Goal: Task Accomplishment & Management: Manage account settings

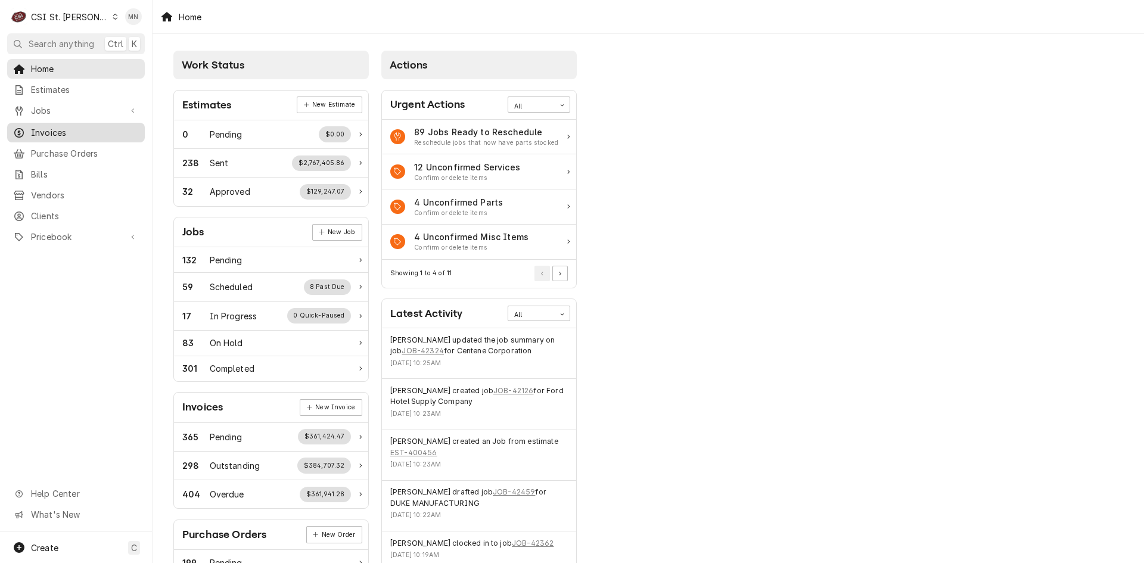
click at [61, 132] on span "Invoices" at bounding box center [85, 132] width 108 height 13
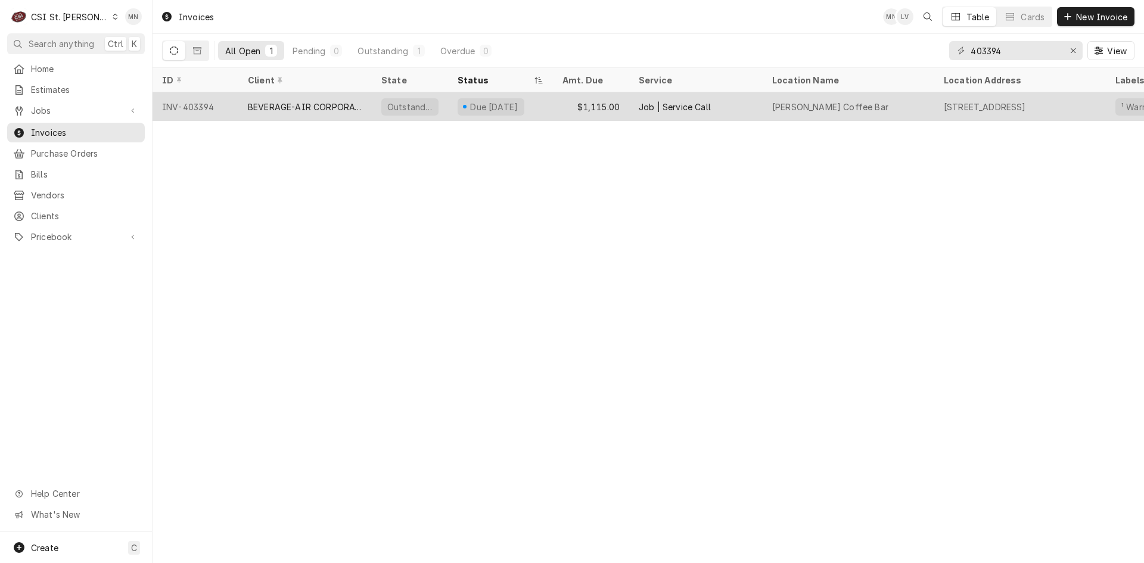
click at [284, 110] on div "BEVERAGE-AIR CORPORATION" at bounding box center [305, 107] width 114 height 13
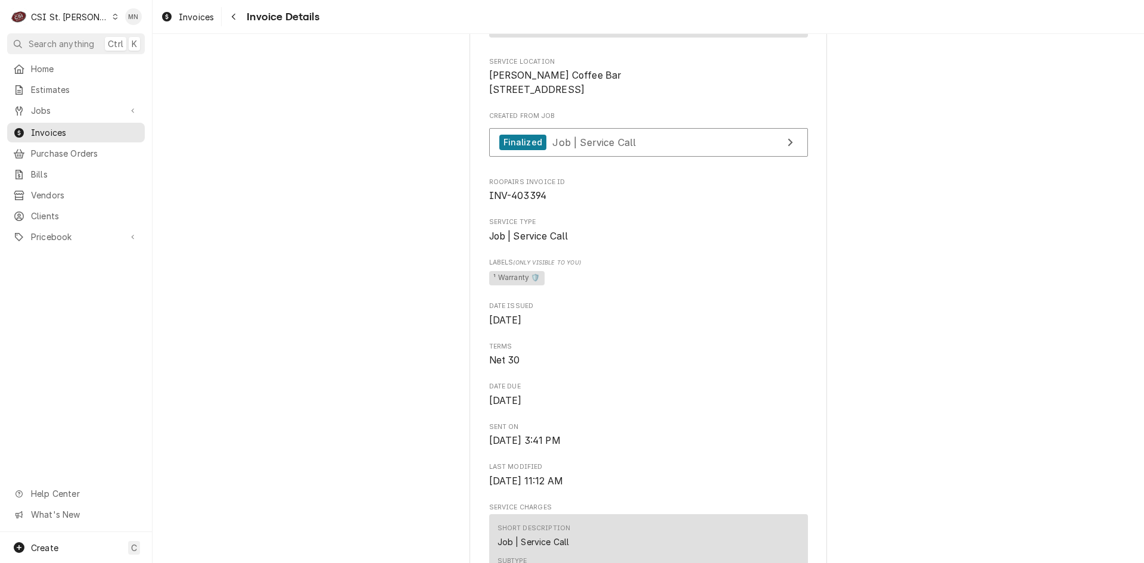
scroll to position [238, 0]
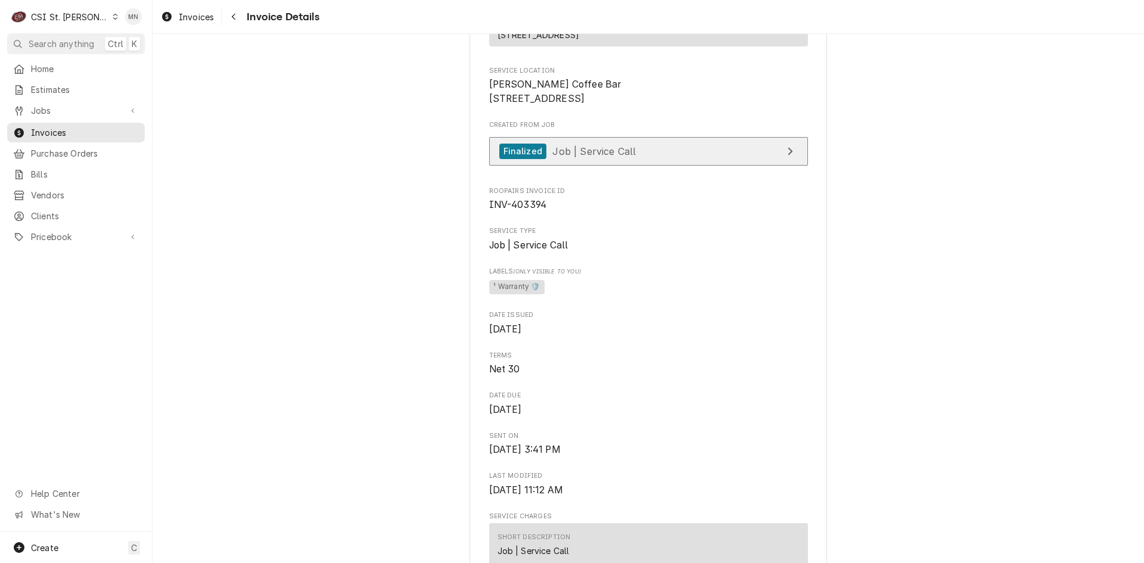
click at [694, 166] on link "Finalized Job | Service Call" at bounding box center [648, 151] width 319 height 29
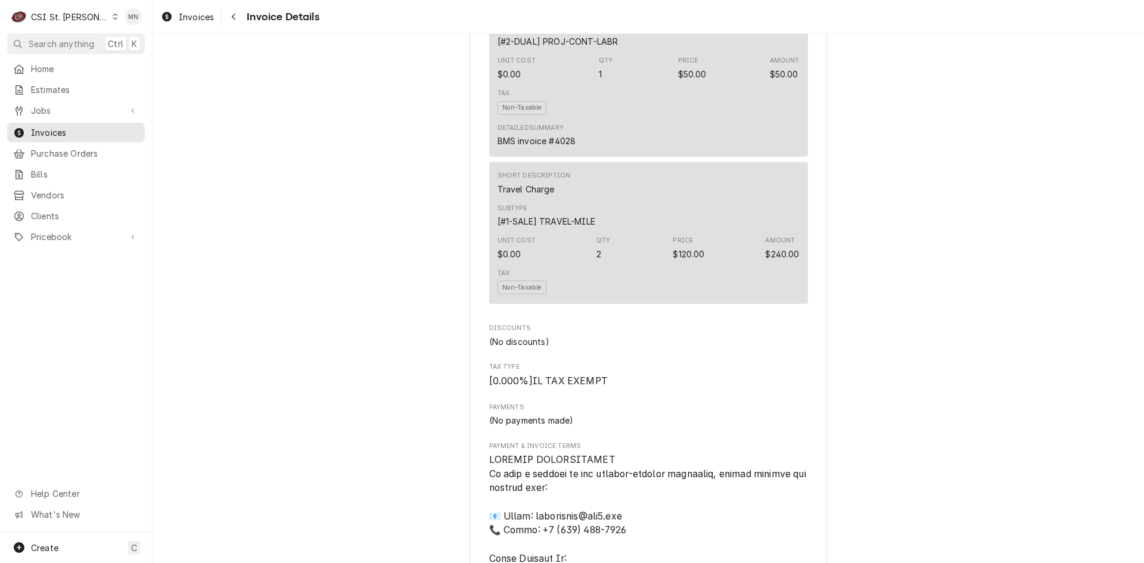
scroll to position [1727, 0]
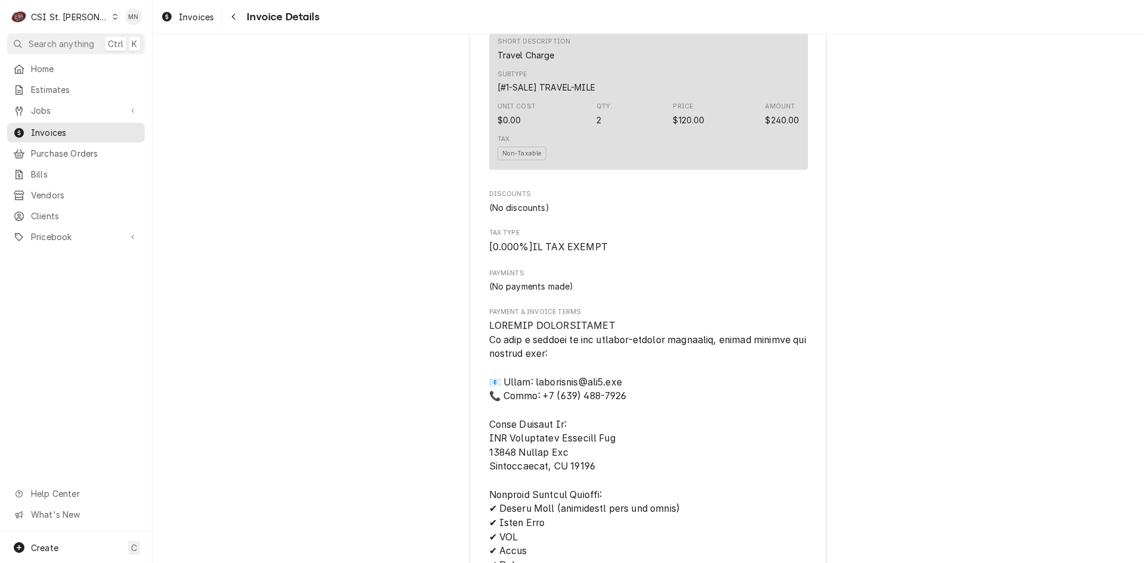
click at [61, 16] on div "CSI St. Louis" at bounding box center [69, 17] width 77 height 13
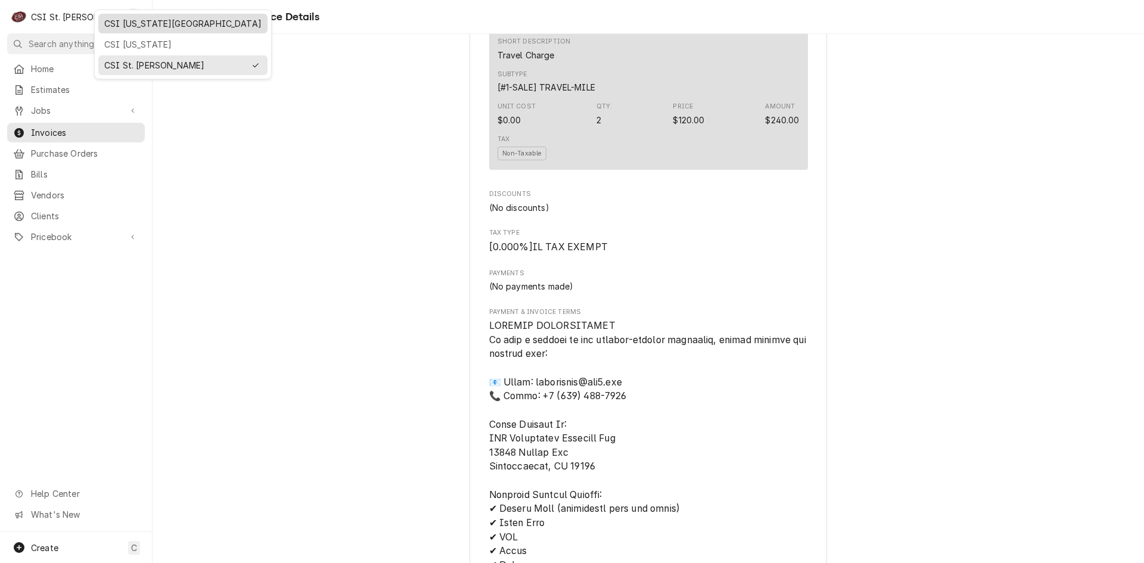
click at [133, 25] on div "CSI [US_STATE][GEOGRAPHIC_DATA]" at bounding box center [182, 23] width 157 height 13
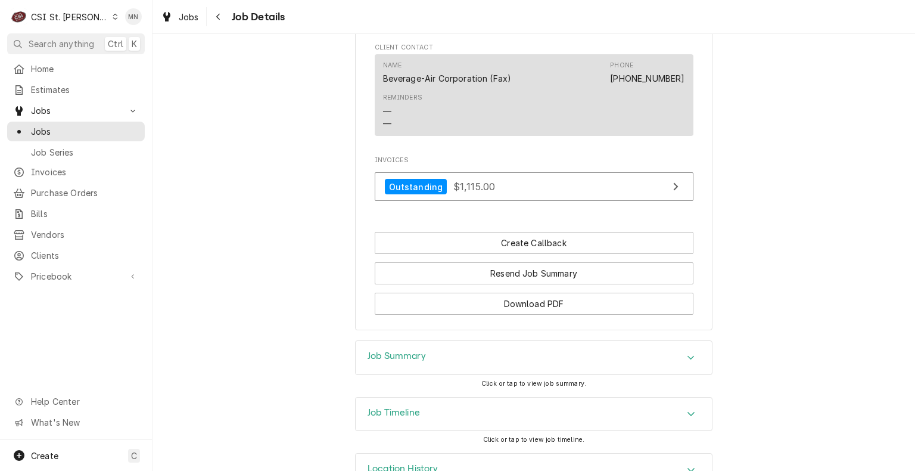
scroll to position [915, 0]
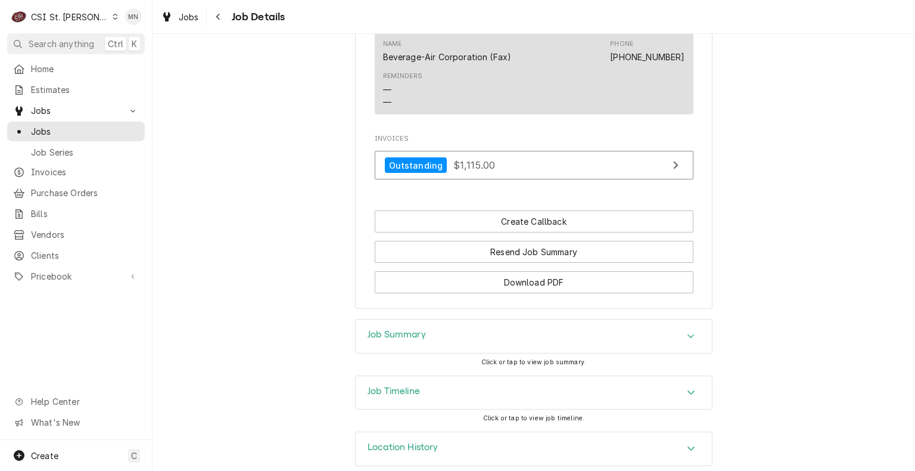
click at [521, 320] on div "Job Summary" at bounding box center [534, 335] width 356 height 33
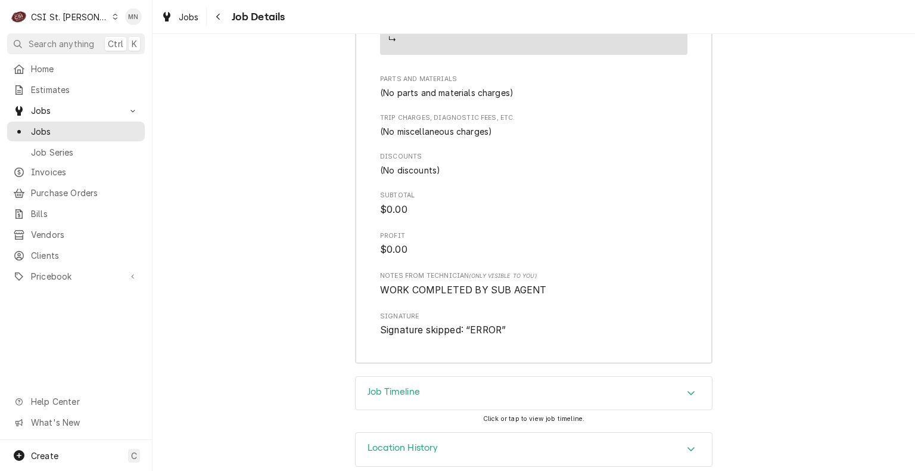
scroll to position [2247, 0]
click at [495, 378] on div "Job Timeline" at bounding box center [534, 392] width 356 height 33
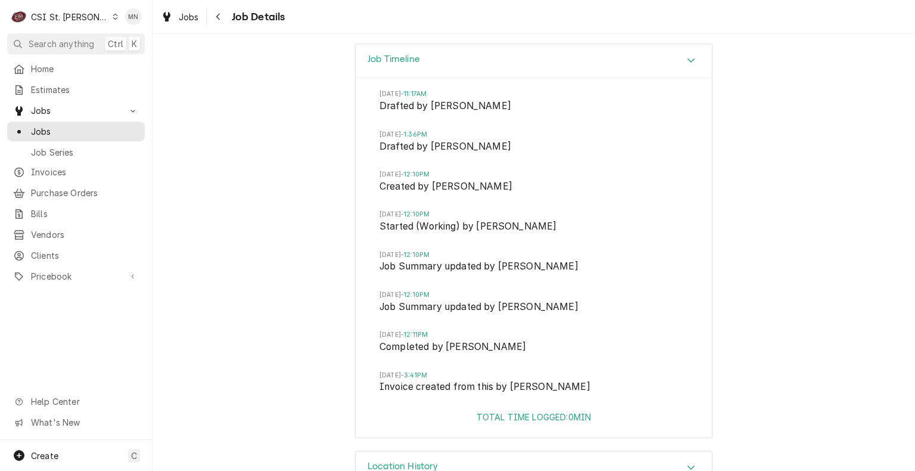
scroll to position [2597, 0]
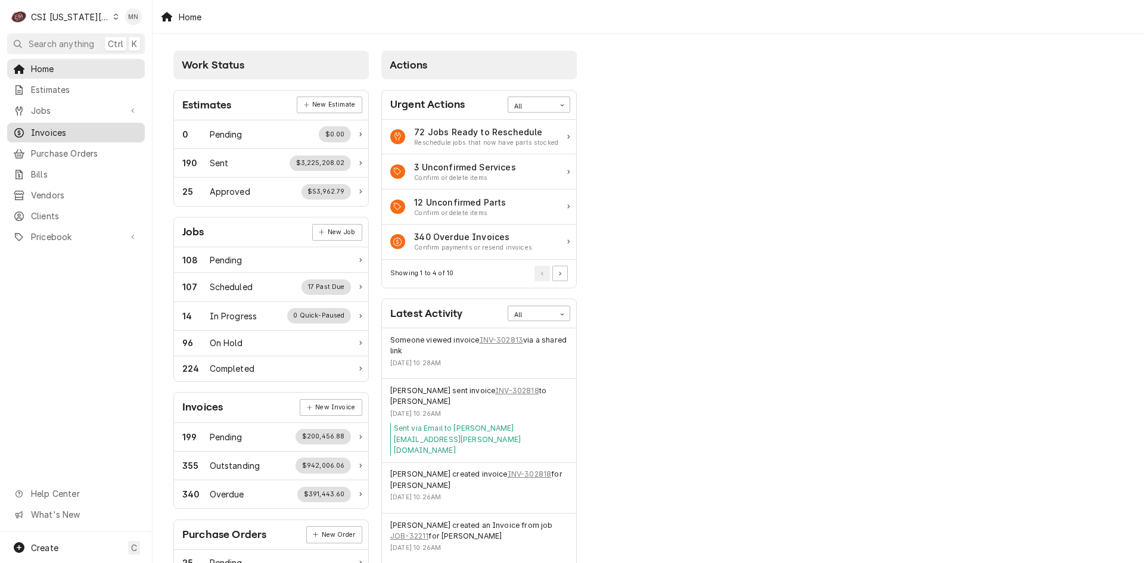
click at [52, 133] on span "Invoices" at bounding box center [85, 132] width 108 height 13
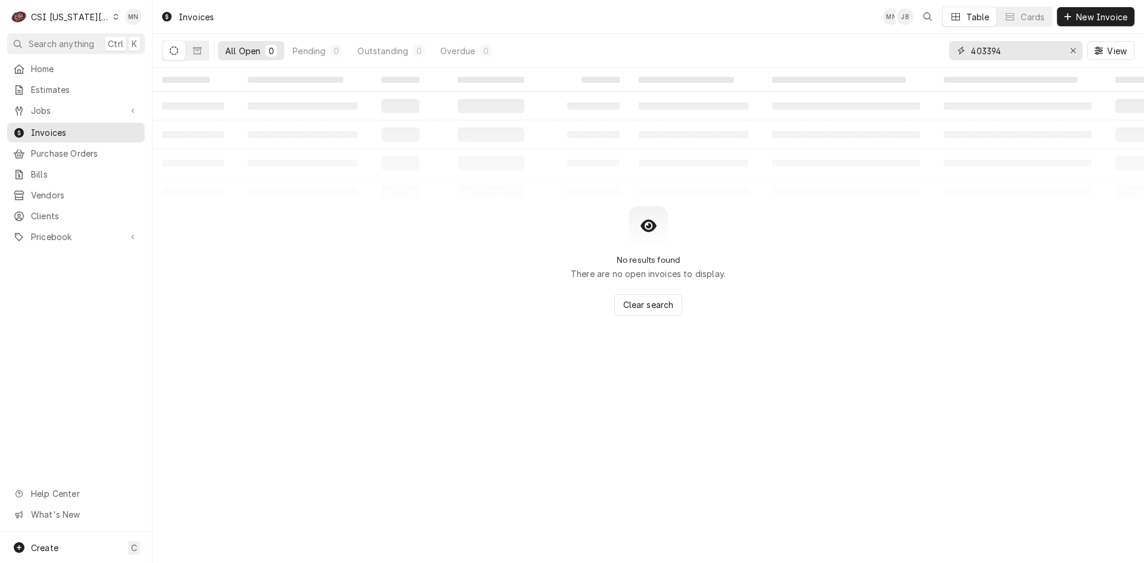
drag, startPoint x: 1020, startPoint y: 49, endPoint x: 889, endPoint y: 48, distance: 131.6
click at [949, 50] on div "403394" at bounding box center [1015, 50] width 133 height 19
type input "302929"
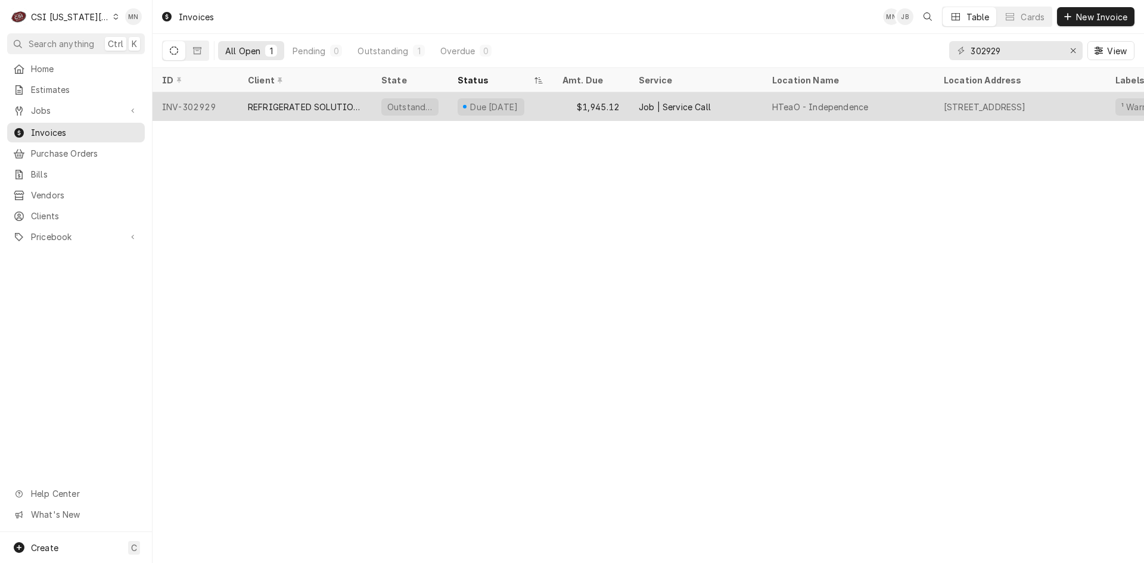
click at [329, 107] on div "REFRIGERATED SOLUTIONS GROUP (2)" at bounding box center [305, 107] width 114 height 13
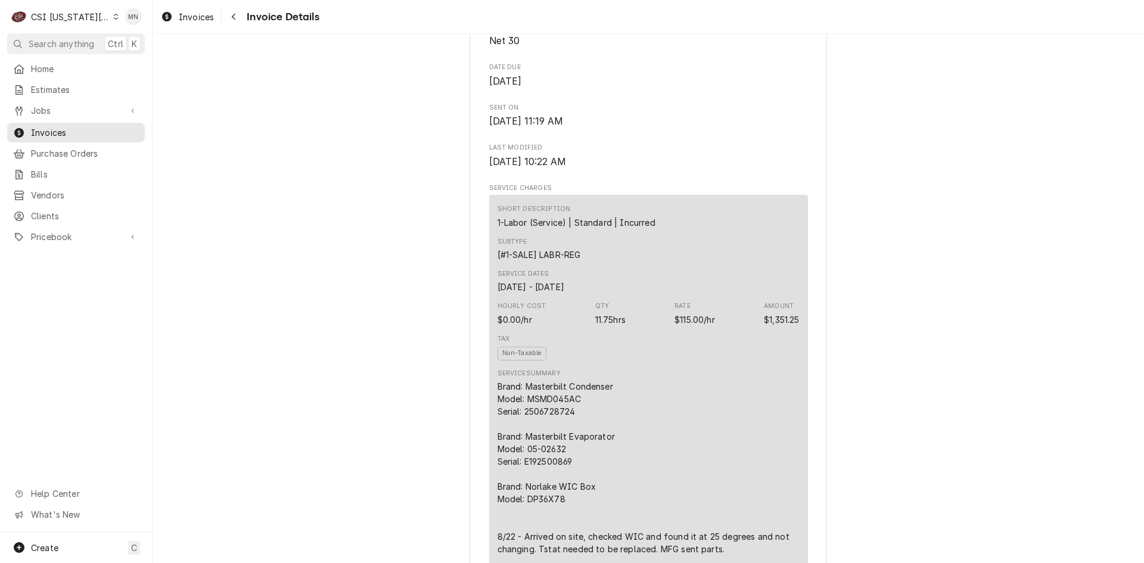
scroll to position [417, 0]
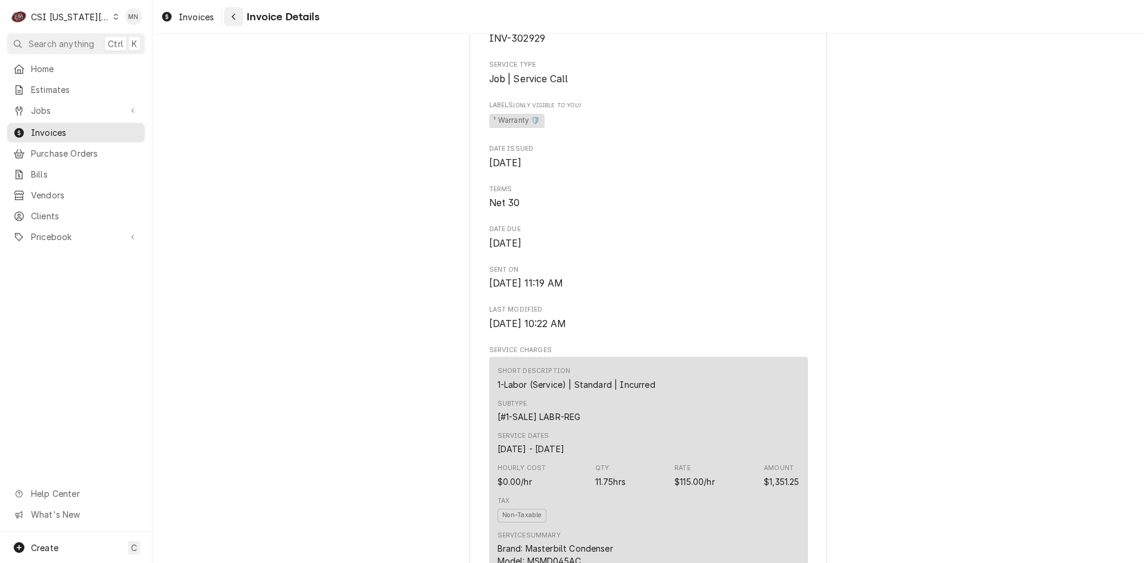
click at [241, 20] on button "Navigate back" at bounding box center [233, 16] width 19 height 19
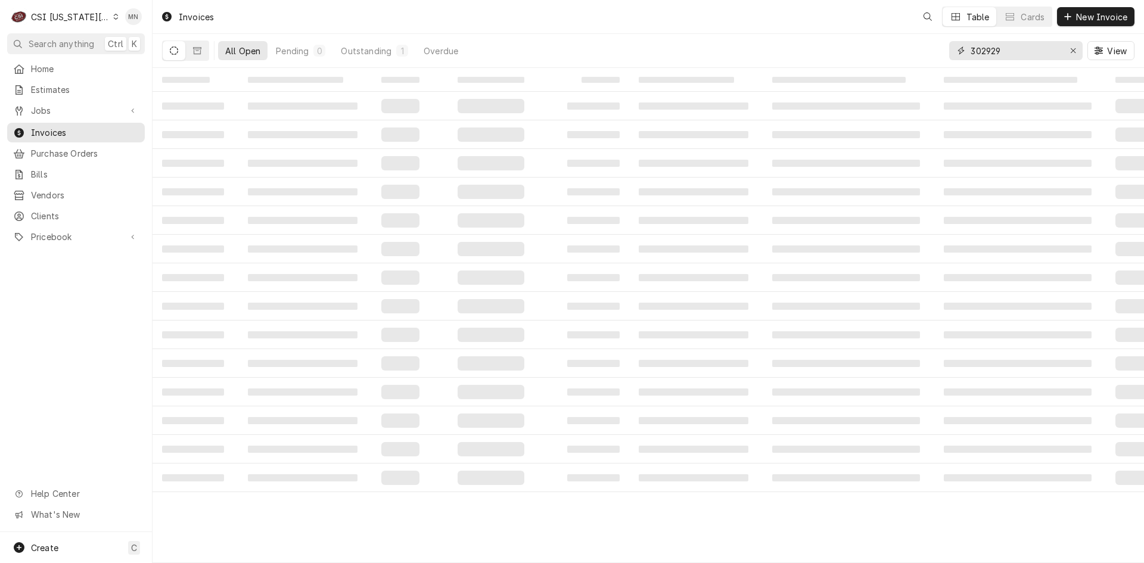
drag, startPoint x: 1028, startPoint y: 52, endPoint x: 882, endPoint y: 49, distance: 146.6
click at [884, 49] on div "All Open Pending 0 Outstanding 1 Overdue 302929 View" at bounding box center [648, 50] width 972 height 33
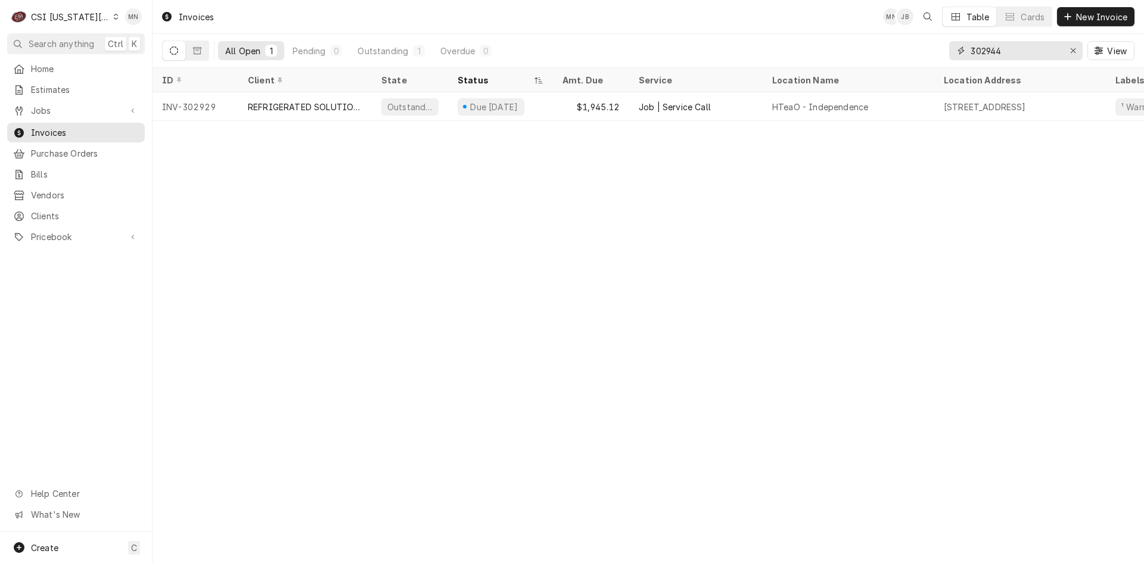
type input "302944"
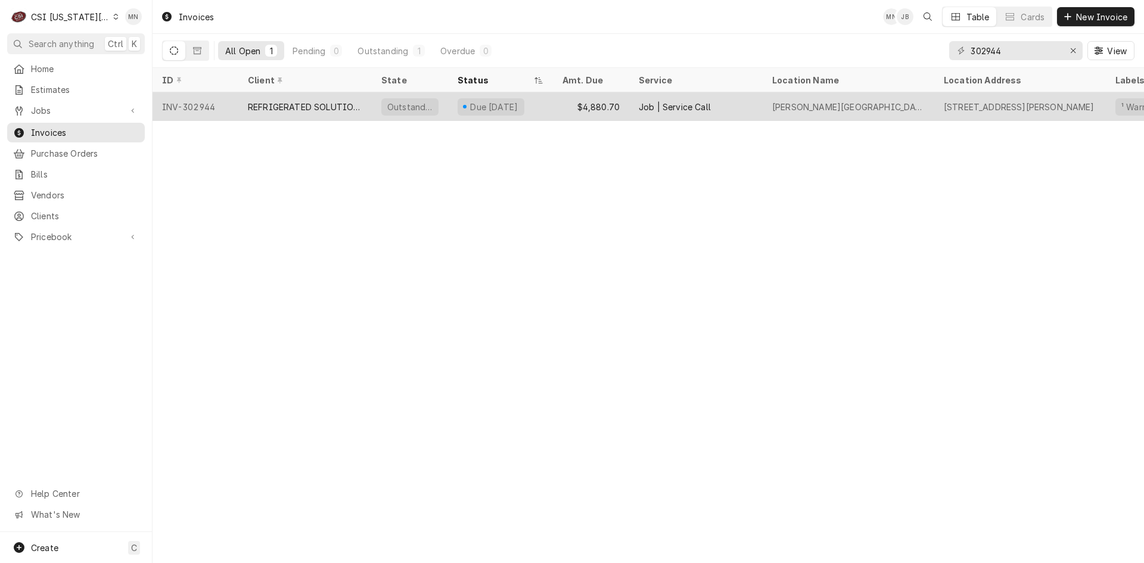
click at [312, 107] on div "REFRIGERATED SOLUTIONS GROUP (2)" at bounding box center [305, 107] width 114 height 13
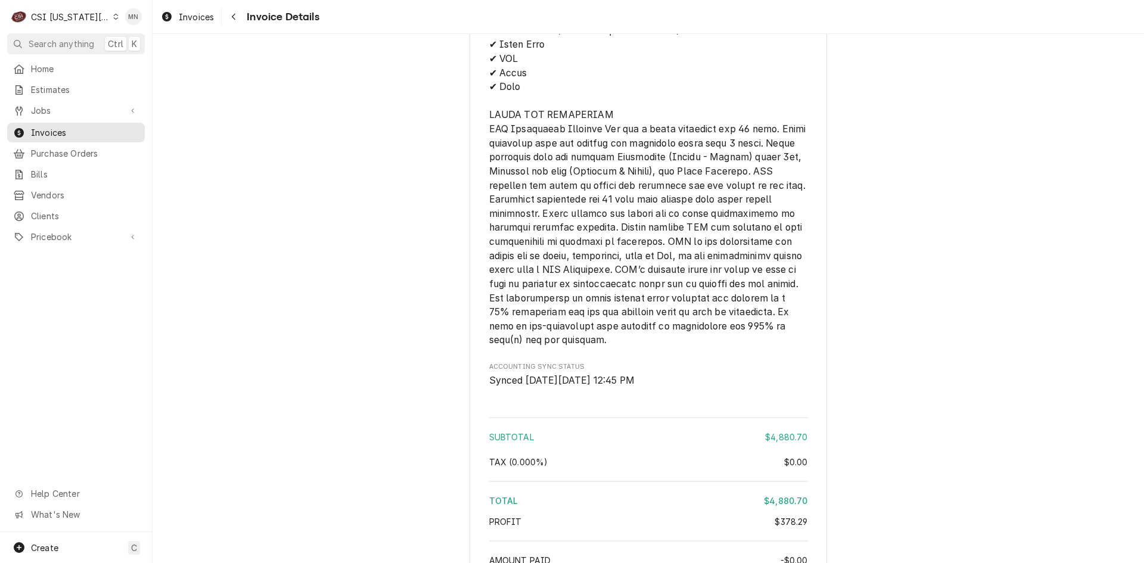
scroll to position [3216, 0]
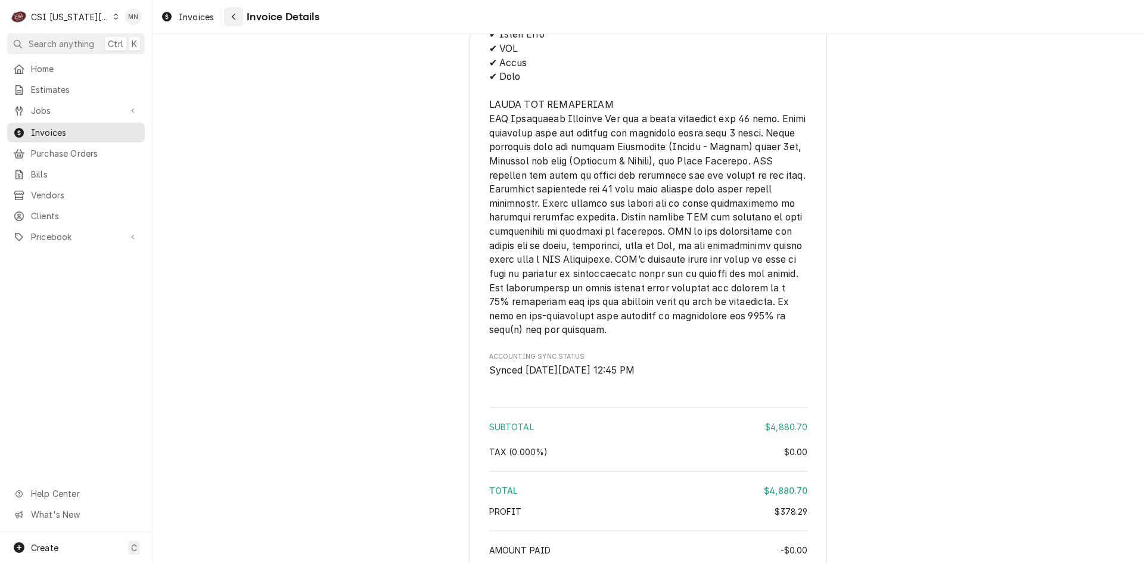
click at [232, 20] on icon "Navigate back" at bounding box center [233, 17] width 5 height 8
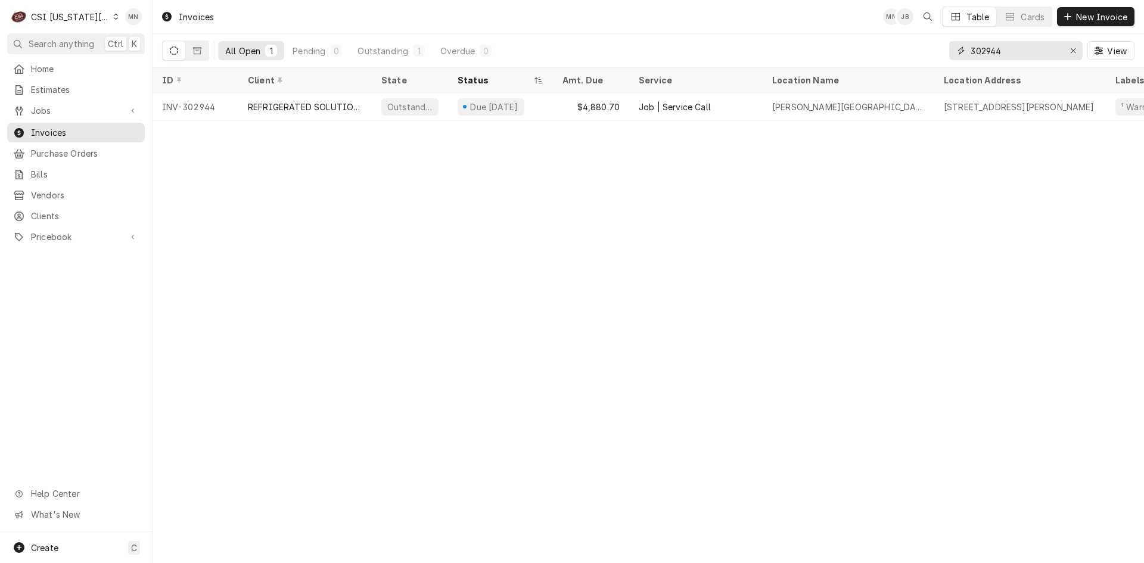
click at [929, 46] on div "All Open 1 Pending 0 Outstanding 1 Overdue 0 302944 View" at bounding box center [648, 50] width 972 height 33
type input "302945"
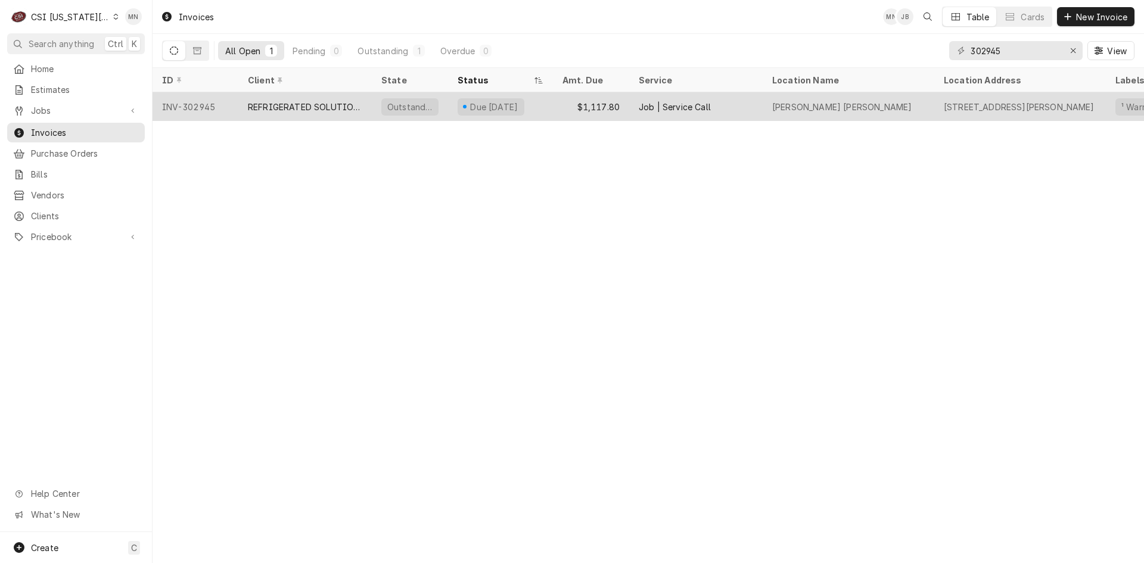
click at [333, 105] on div "REFRIGERATED SOLUTIONS GROUP (2)" at bounding box center [305, 107] width 114 height 13
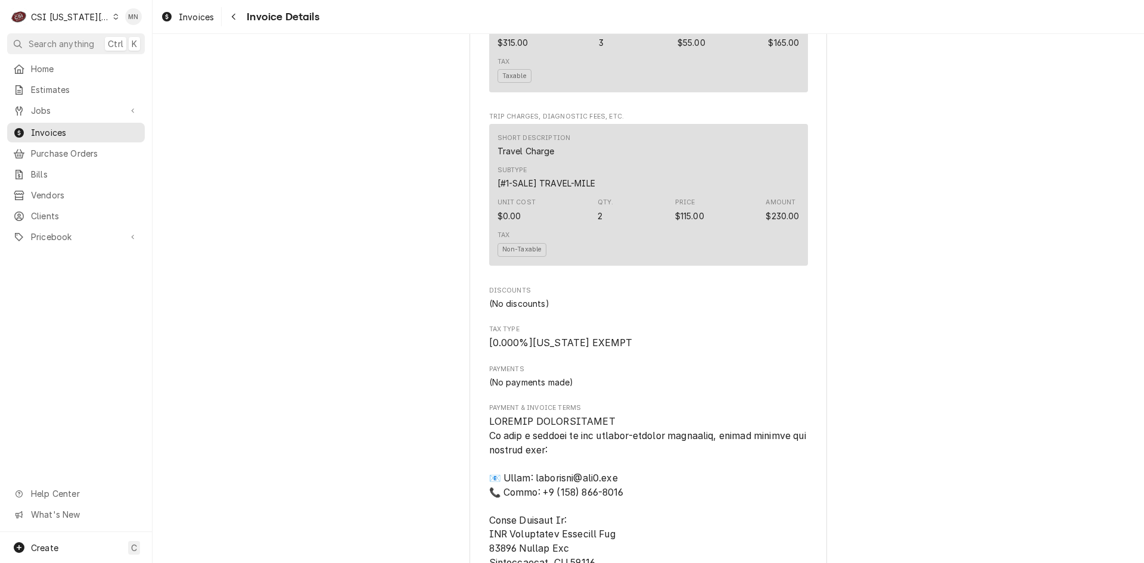
scroll to position [1608, 0]
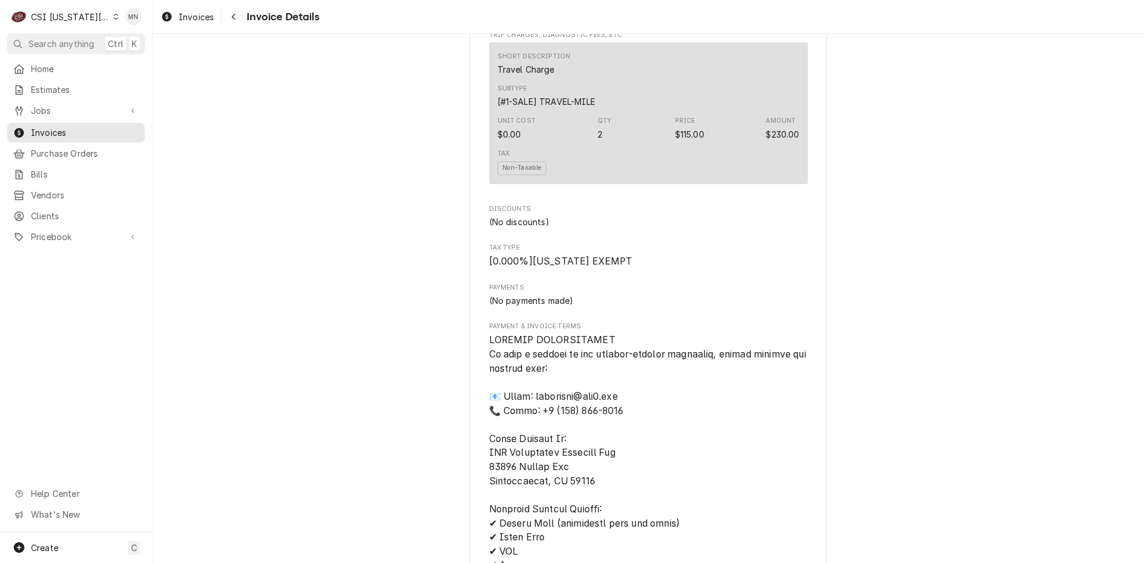
drag, startPoint x: 238, startPoint y: 244, endPoint x: 279, endPoint y: 229, distance: 43.9
click at [228, 17] on div "Navigate back" at bounding box center [234, 17] width 12 height 12
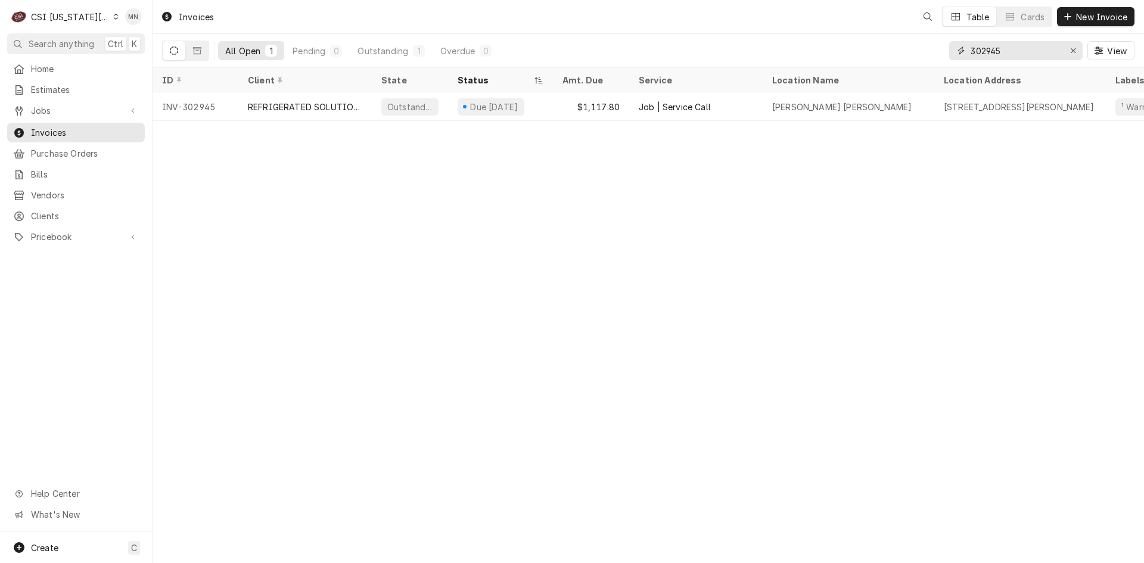
drag, startPoint x: 1017, startPoint y: 49, endPoint x: 904, endPoint y: 61, distance: 113.7
click at [908, 60] on div "All Open 1 Pending 0 Outstanding 1 Overdue 0 302945 View" at bounding box center [648, 50] width 972 height 33
type input "302932"
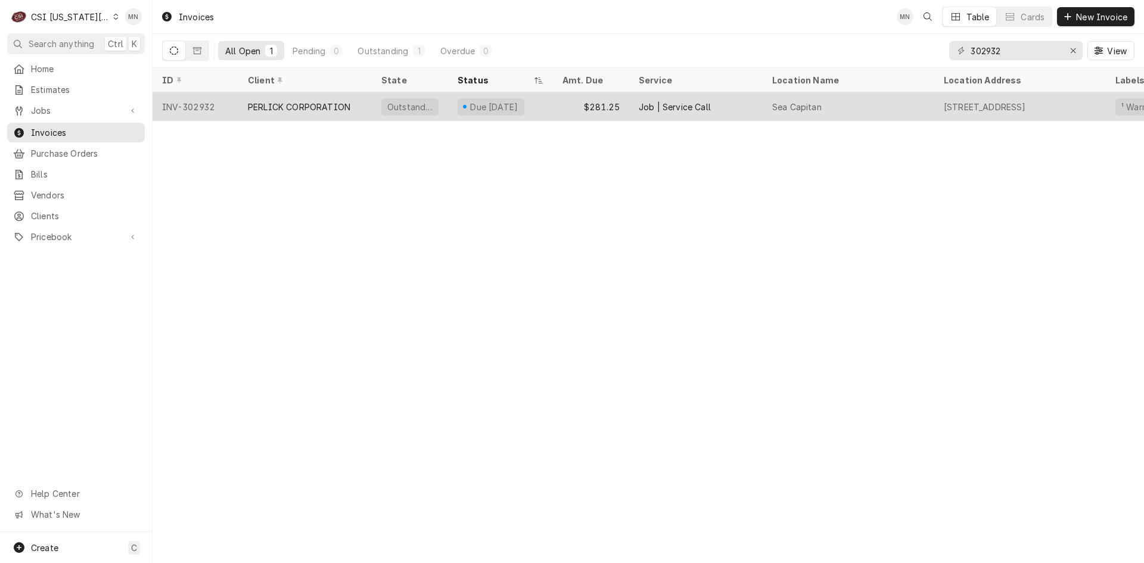
click at [312, 110] on div "PERLICK CORPORATION" at bounding box center [299, 107] width 102 height 13
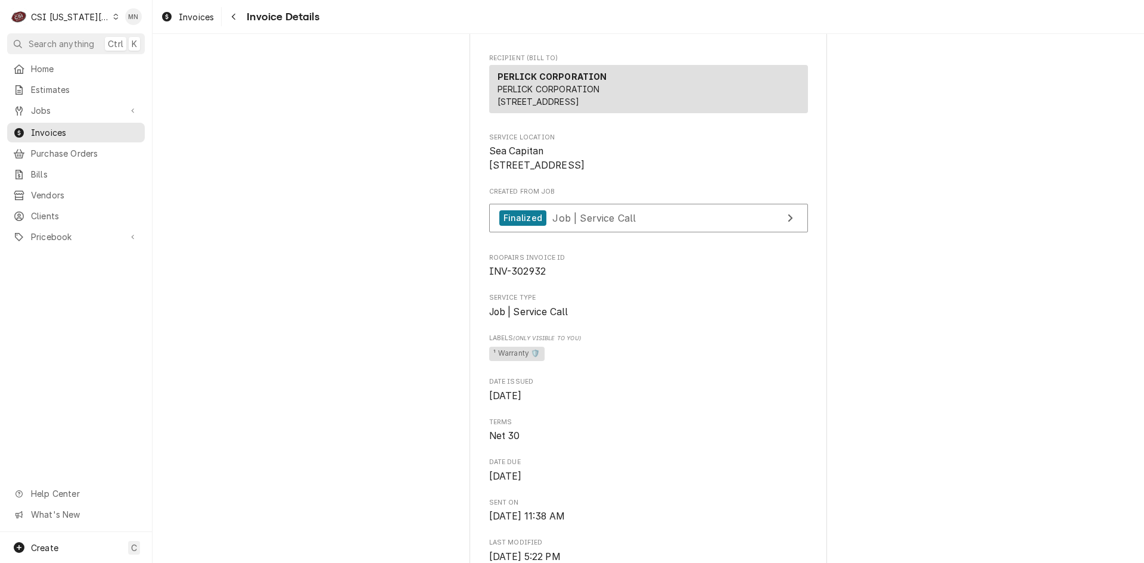
scroll to position [179, 0]
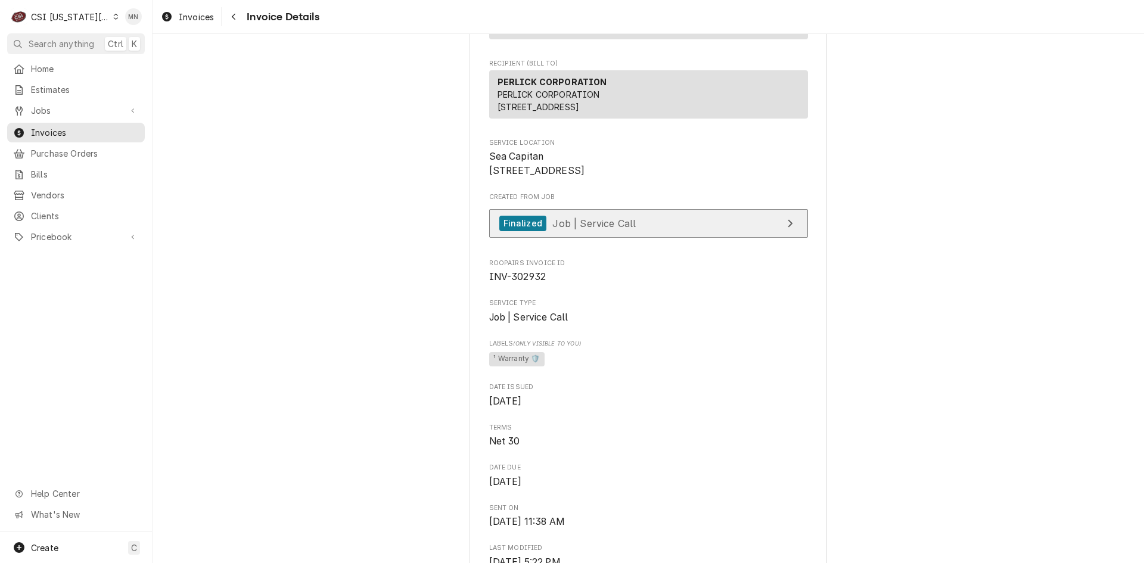
click at [637, 238] on link "Finalized Job | Service Call" at bounding box center [648, 223] width 319 height 29
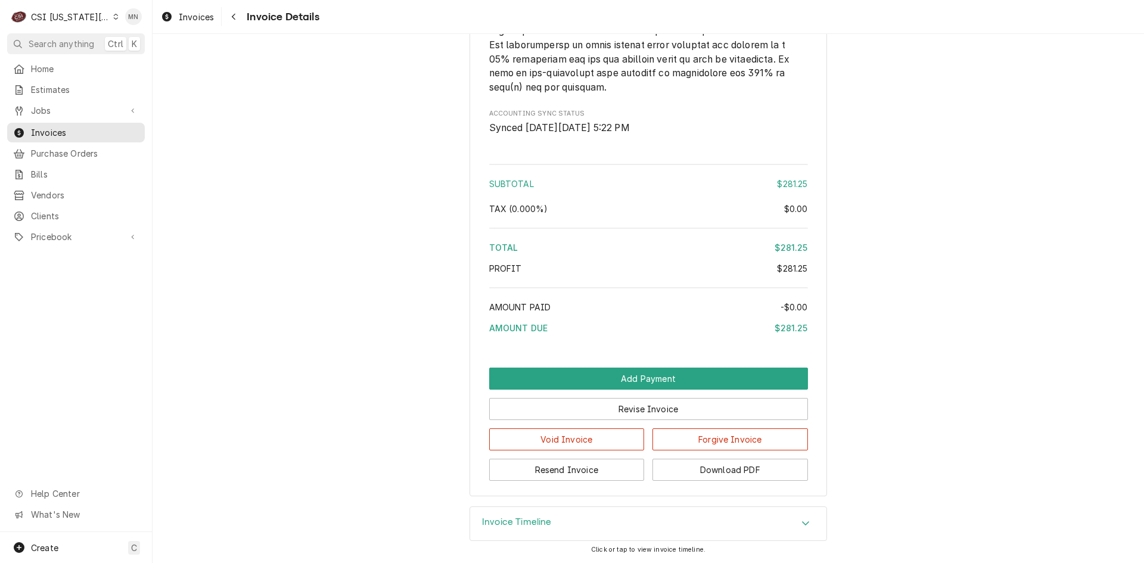
scroll to position [1880, 0]
click at [736, 468] on button "Download PDF" at bounding box center [729, 470] width 155 height 22
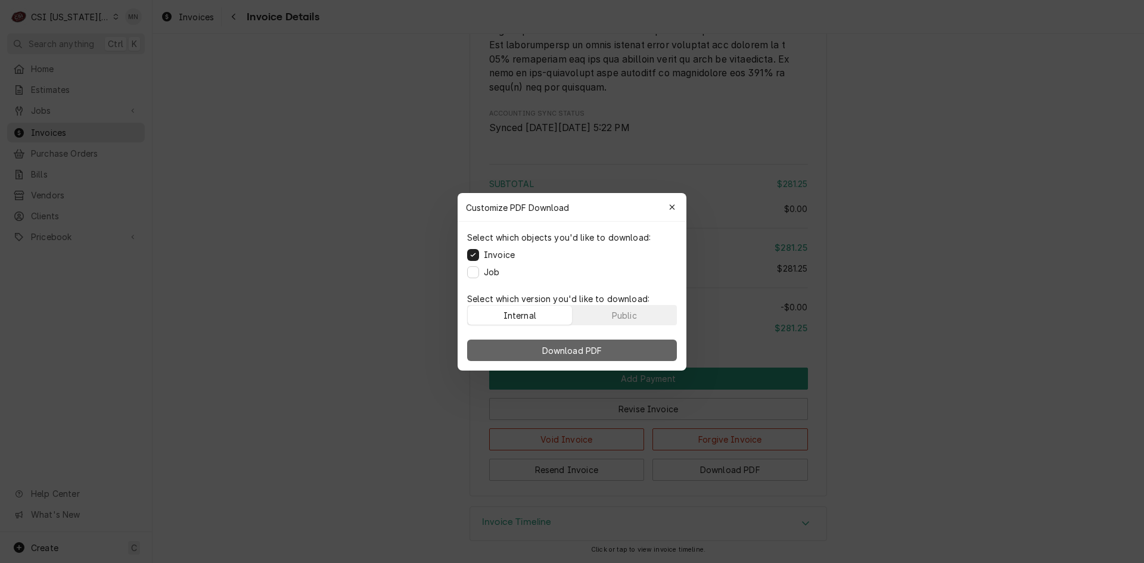
click at [584, 351] on span "Download PDF" at bounding box center [572, 350] width 65 height 13
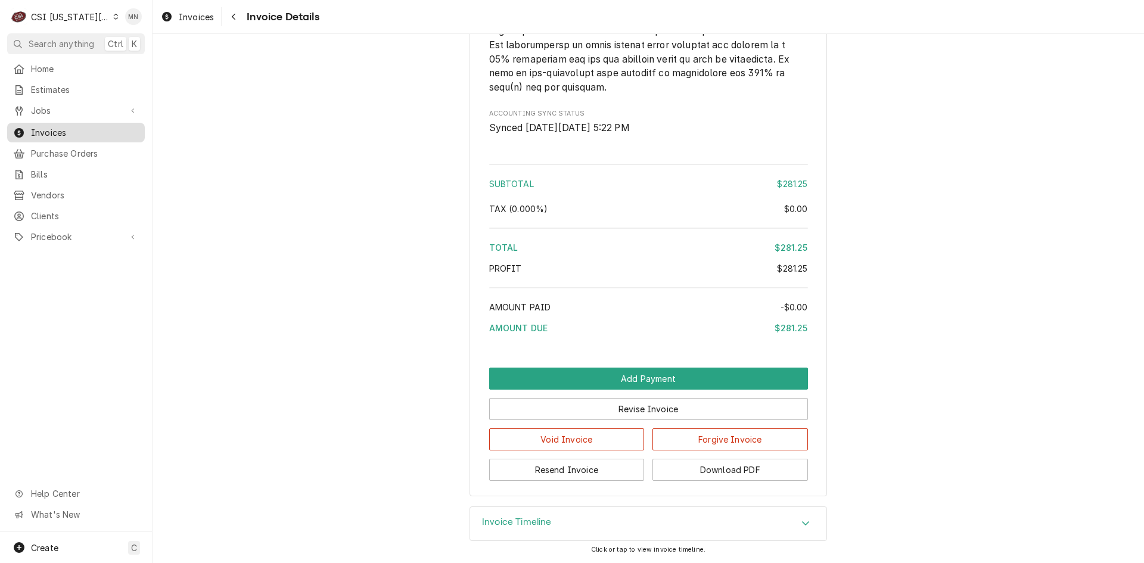
click at [73, 129] on span "Invoices" at bounding box center [85, 132] width 108 height 13
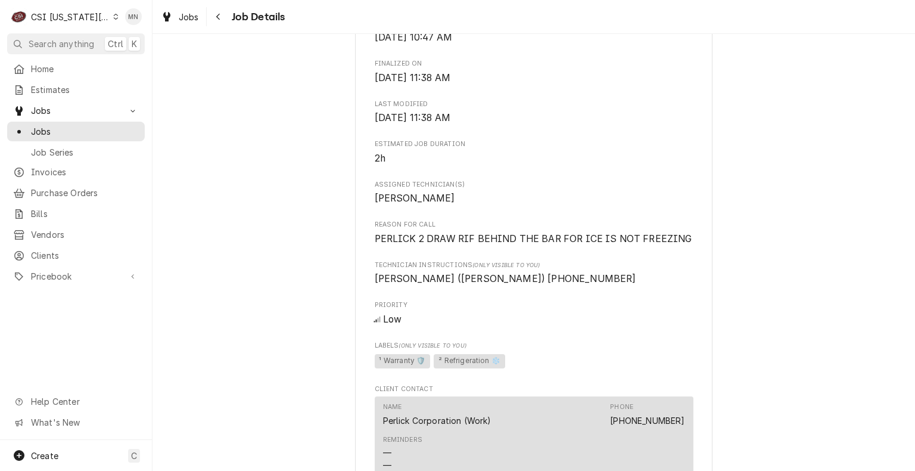
scroll to position [715, 0]
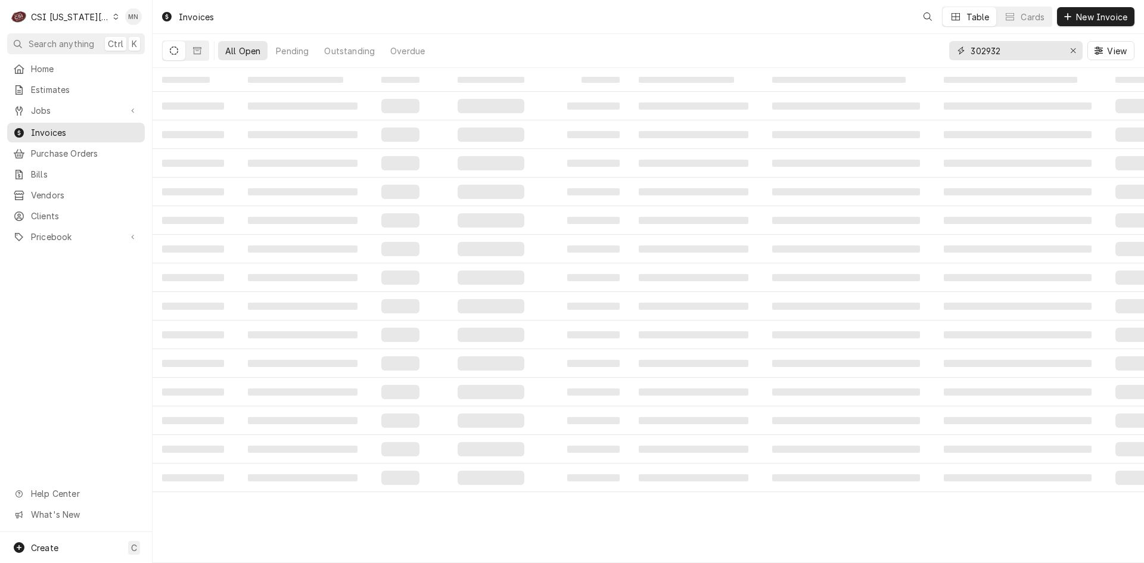
click at [934, 60] on div "All Open Pending Outstanding Overdue 302932 View" at bounding box center [648, 50] width 972 height 33
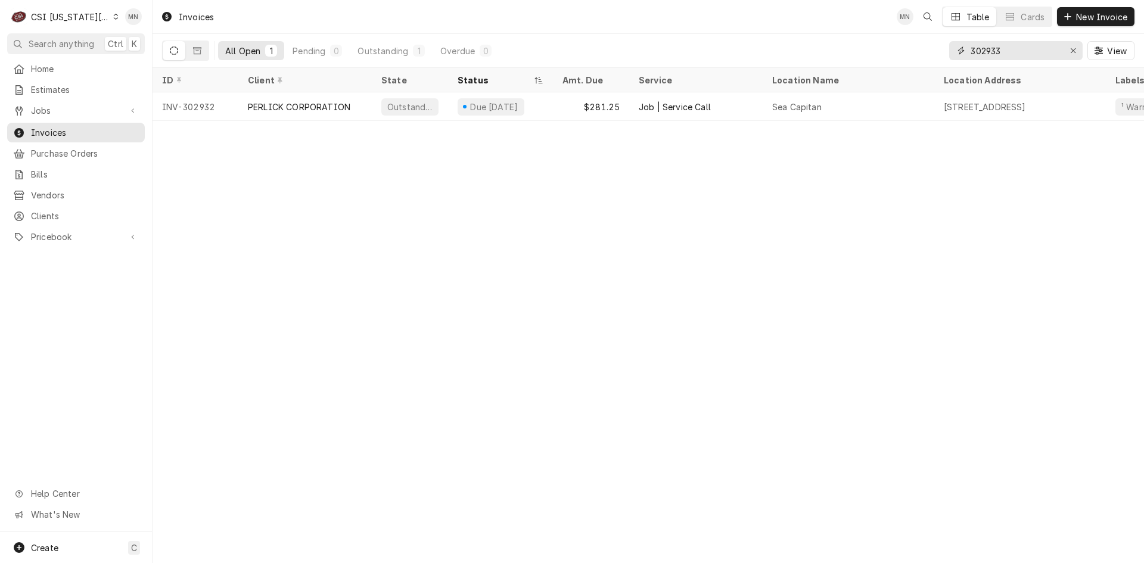
type input "302933"
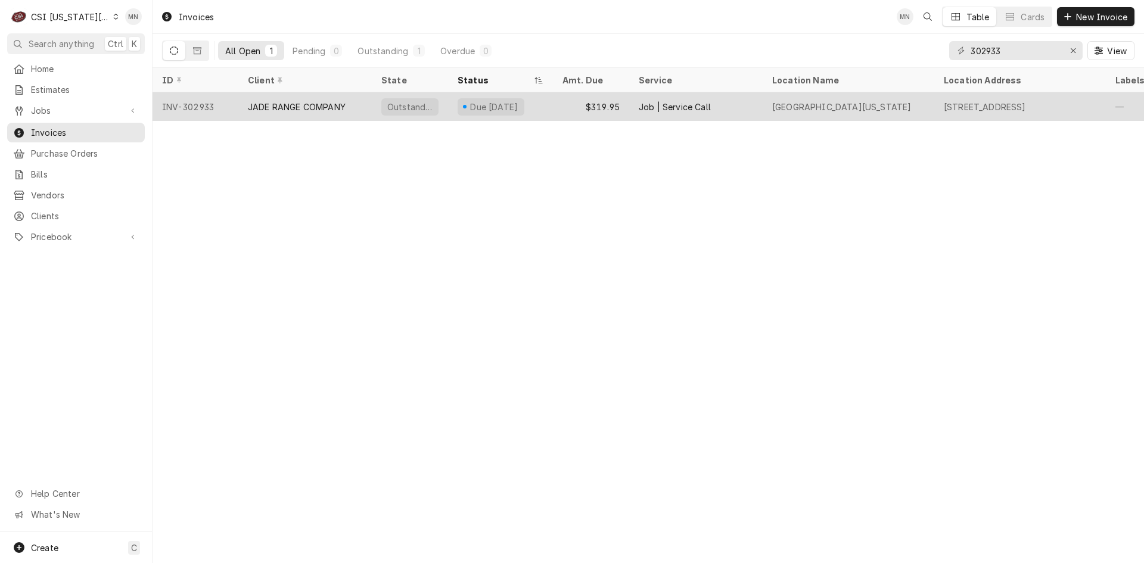
click at [281, 108] on div "JADE RANGE COMPANY" at bounding box center [297, 107] width 98 height 13
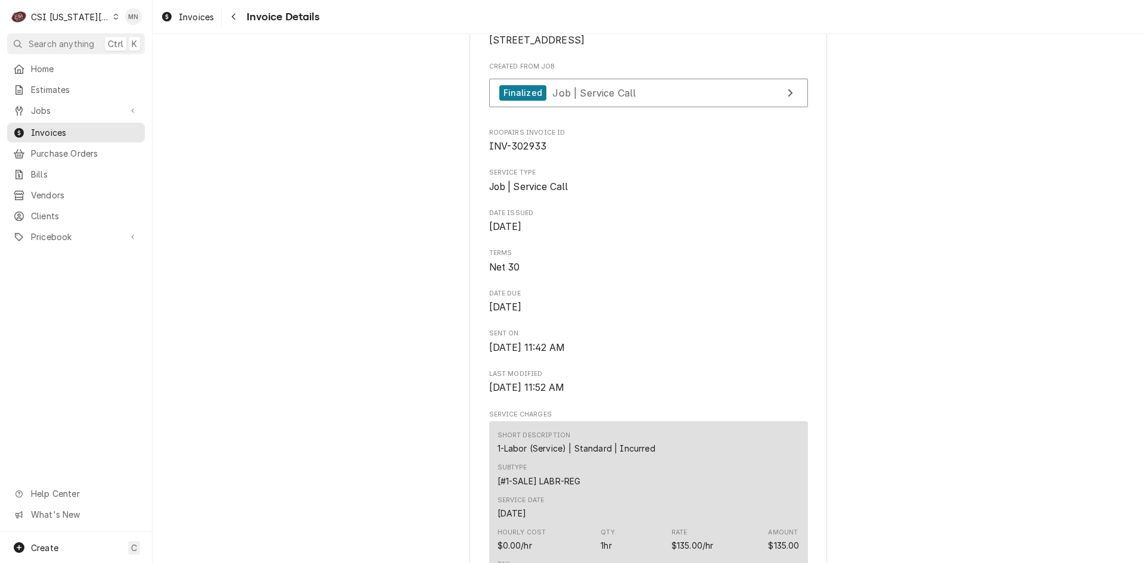
scroll to position [119, 0]
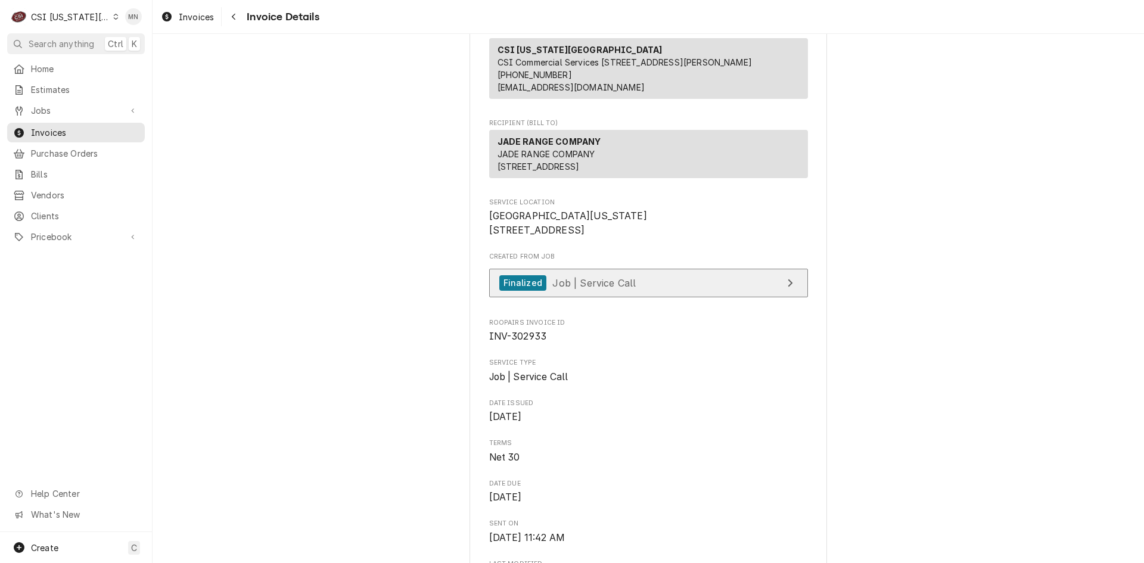
click at [621, 288] on span "Job | Service Call" at bounding box center [593, 282] width 83 height 12
click at [229, 15] on div "Navigate back" at bounding box center [234, 17] width 12 height 12
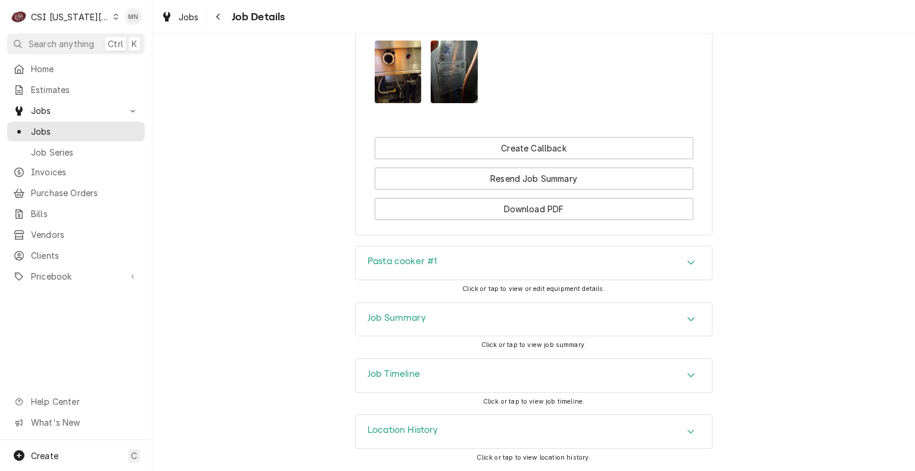
scroll to position [1993, 0]
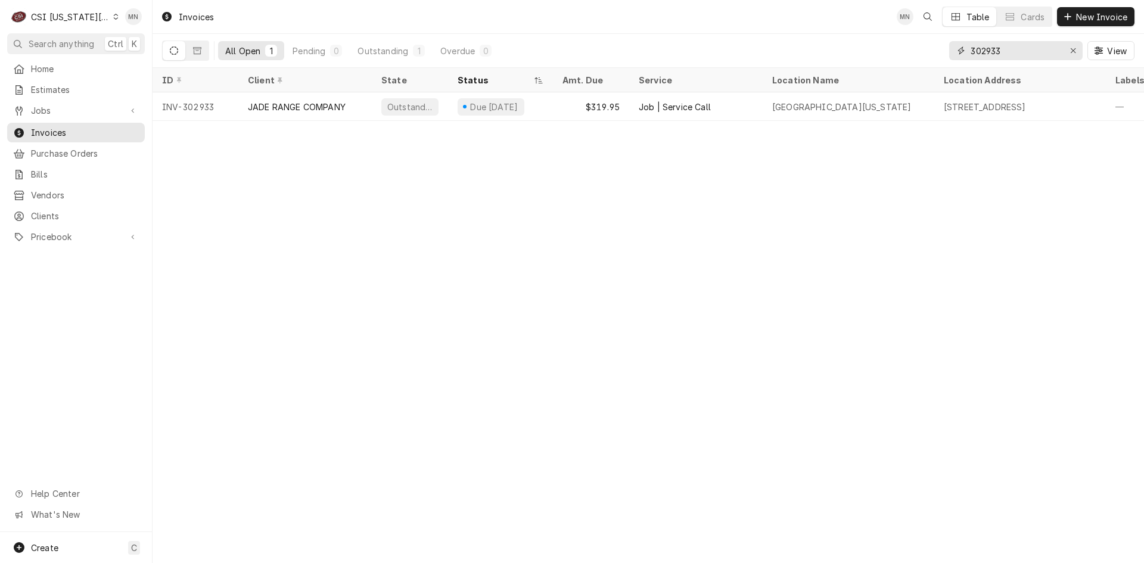
drag, startPoint x: 1018, startPoint y: 56, endPoint x: 880, endPoint y: 55, distance: 138.2
click at [880, 55] on div "All Open 1 Pending 0 Outstanding 1 Overdue 0 302933 View" at bounding box center [648, 50] width 972 height 33
type input "302775"
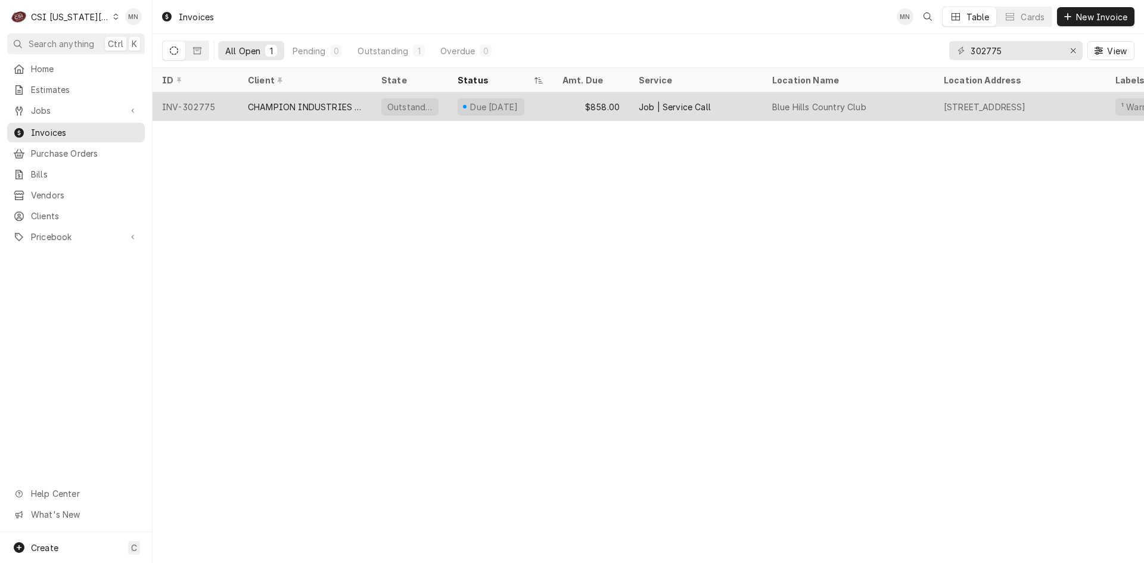
click at [225, 110] on div "INV-302775" at bounding box center [195, 106] width 86 height 29
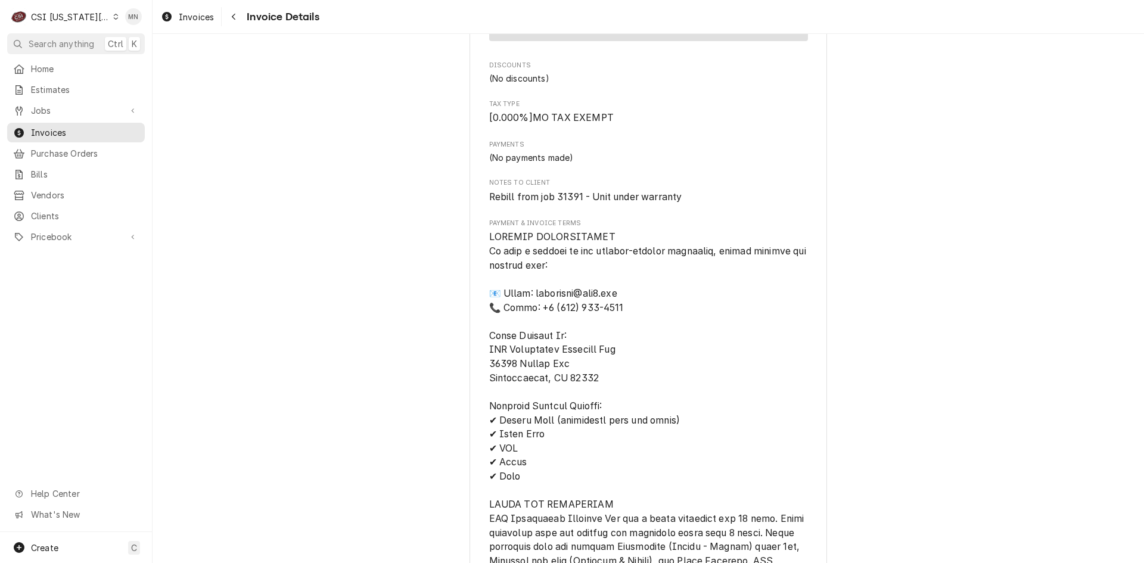
scroll to position [1549, 0]
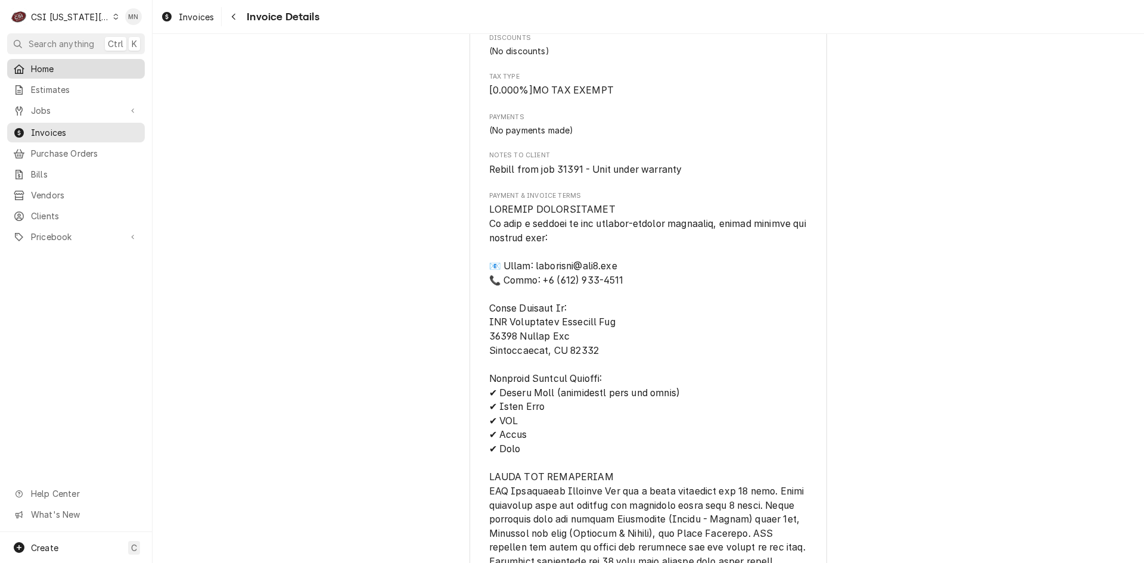
click at [51, 63] on span "Home" at bounding box center [85, 69] width 108 height 13
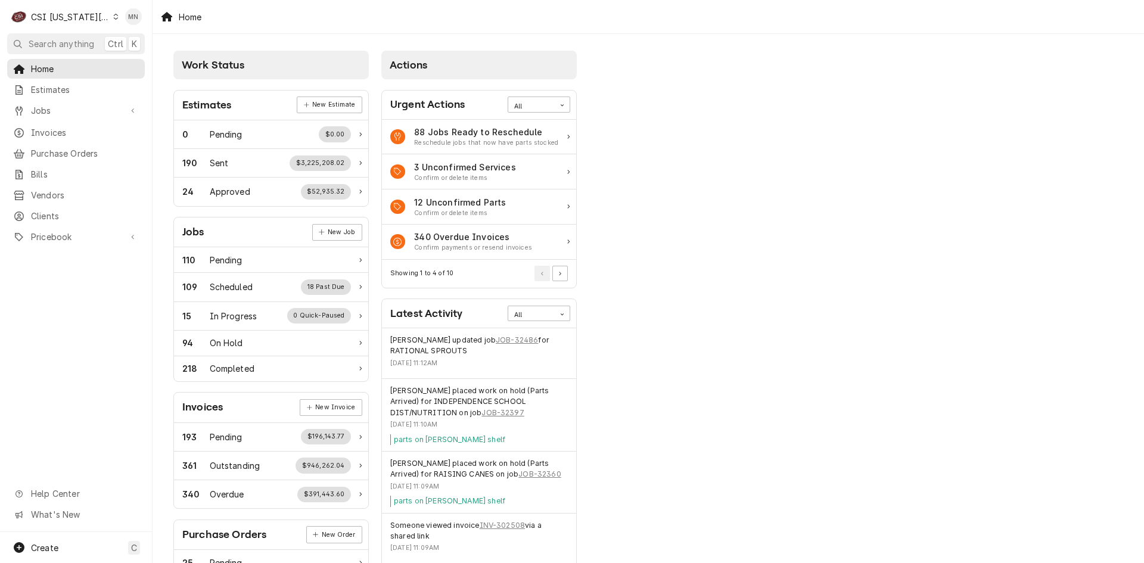
click at [1011, 38] on div "Work Status Estimates New Estimate 0 Pending $0.00 190 Sent $3,225,208.02 24 Ap…" at bounding box center [647, 433] width 991 height 798
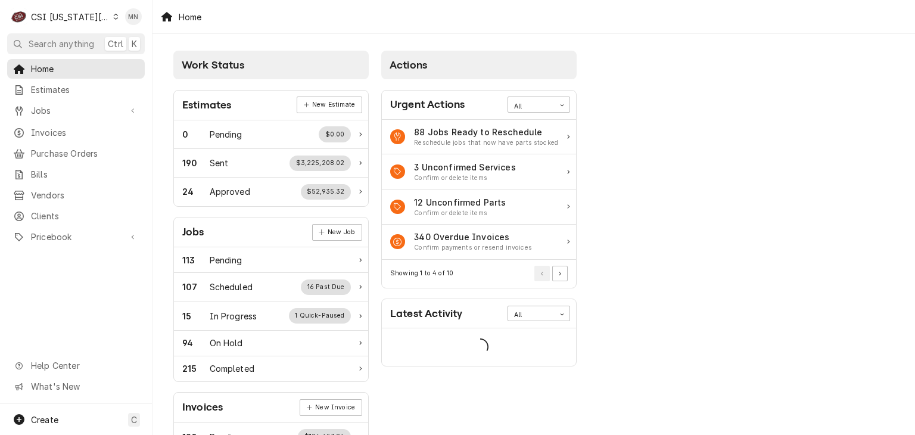
click at [71, 17] on div "CSI [US_STATE][GEOGRAPHIC_DATA]" at bounding box center [70, 17] width 79 height 13
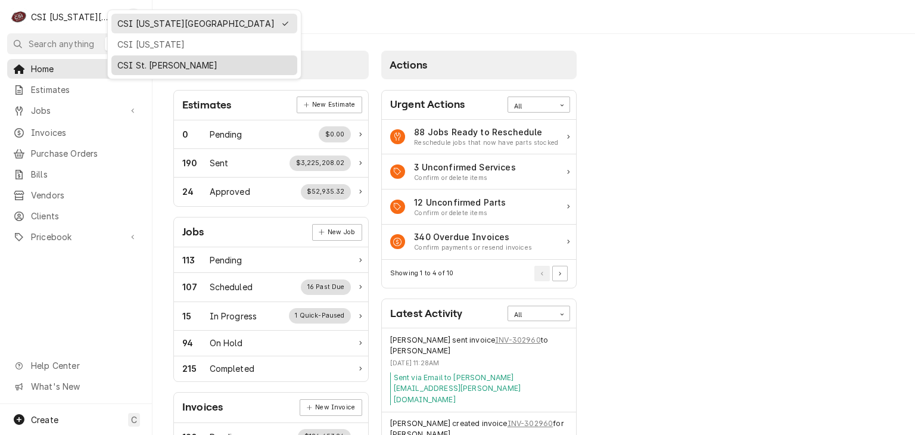
click at [129, 60] on div "CSI St. [PERSON_NAME]" at bounding box center [204, 65] width 174 height 13
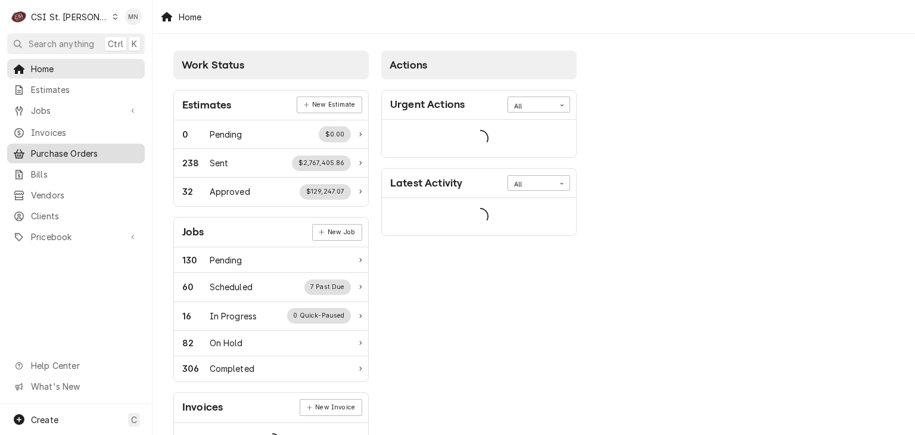
click at [63, 151] on span "Purchase Orders" at bounding box center [85, 153] width 108 height 13
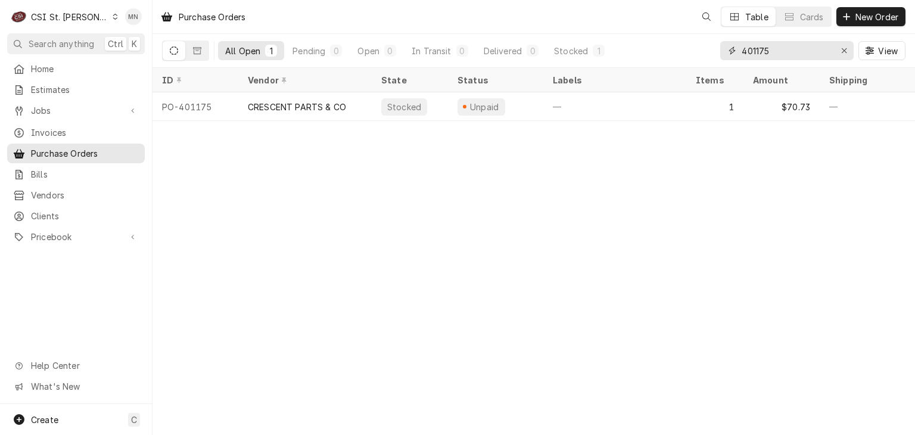
drag, startPoint x: 775, startPoint y: 54, endPoint x: 634, endPoint y: 61, distance: 141.3
click at [649, 61] on div "All Open 1 Pending 0 Open 0 In Transit 0 Delivered 0 Stocked 1 401175 View" at bounding box center [533, 50] width 743 height 33
type input "401164"
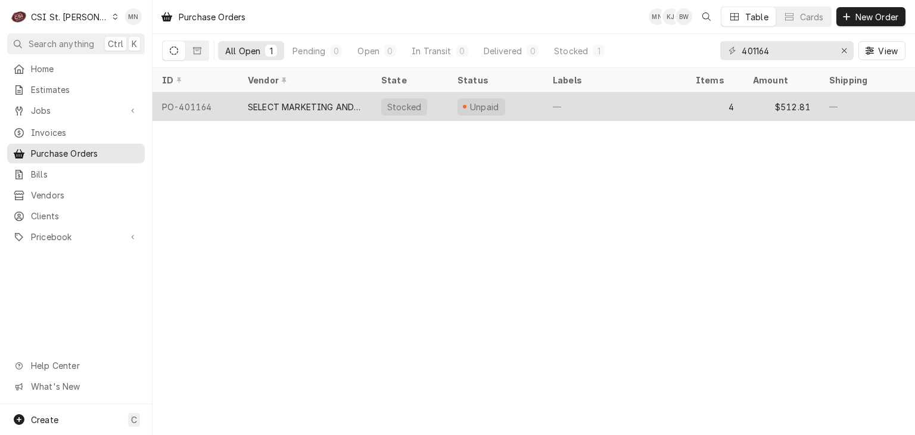
click at [345, 105] on div "SELECT MARKETING AND DISTRIBUTING" at bounding box center [305, 107] width 114 height 13
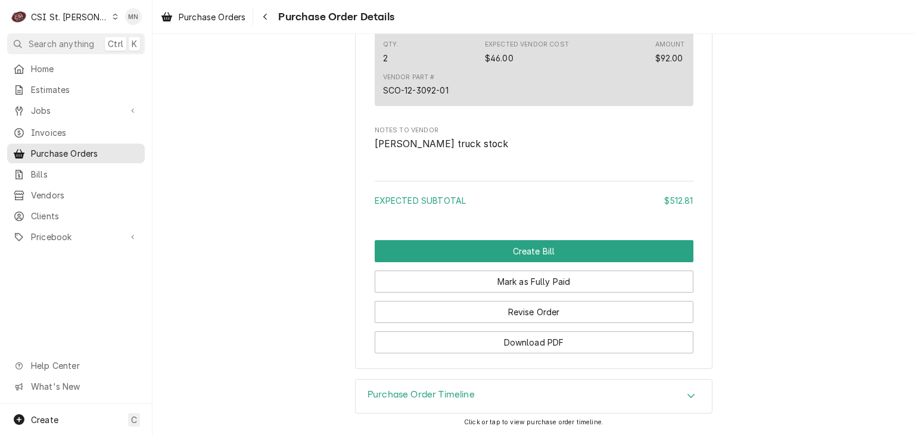
scroll to position [1586, 0]
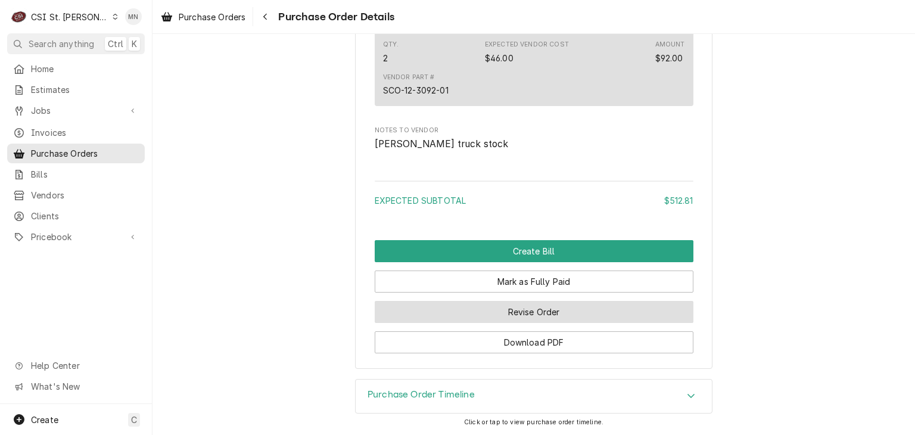
click at [529, 310] on button "Revise Order" at bounding box center [534, 312] width 319 height 22
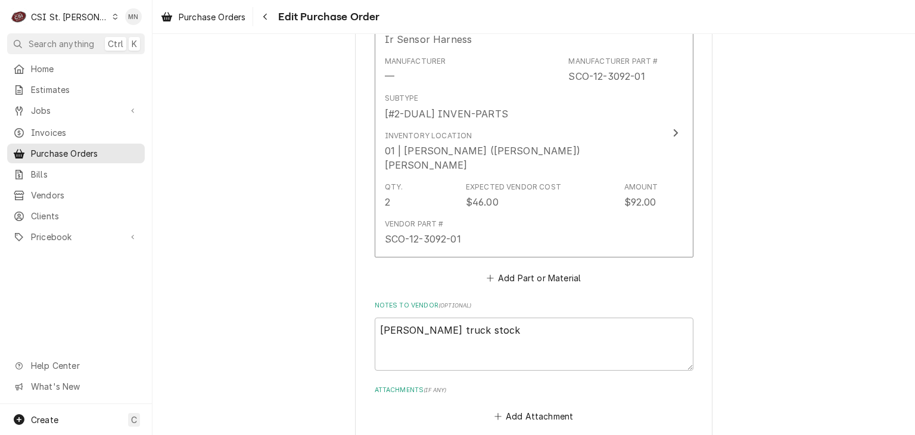
scroll to position [1481, 0]
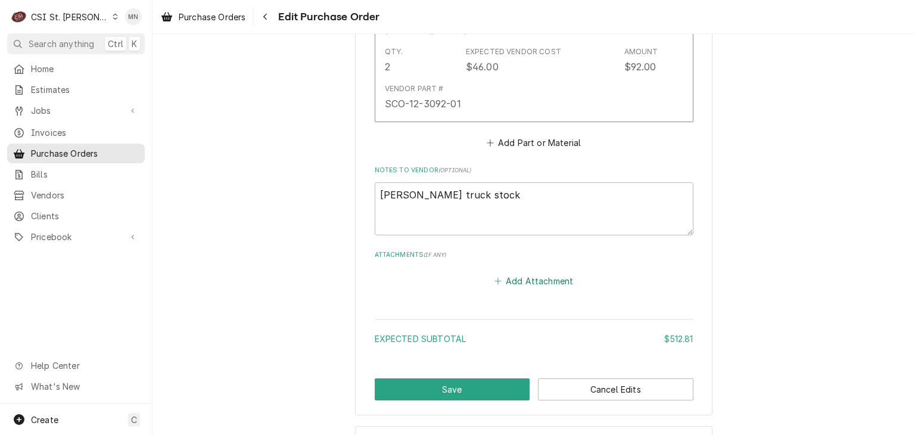
click at [540, 273] on button "Add Attachment" at bounding box center [533, 281] width 83 height 17
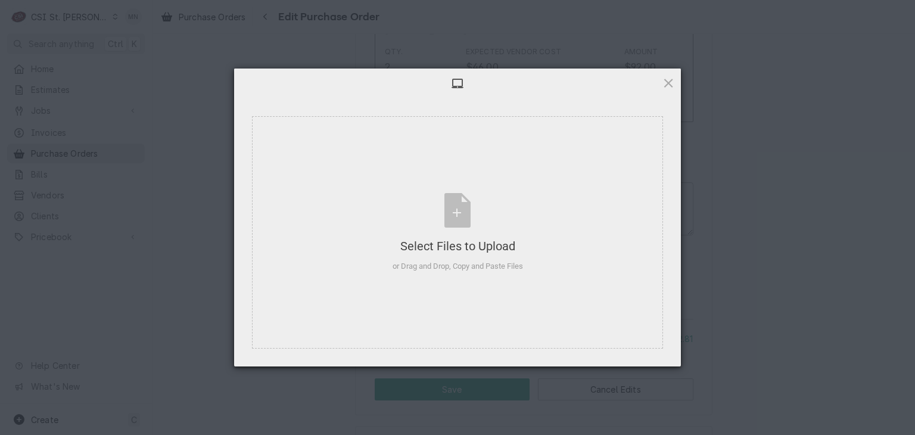
type textarea "x"
click at [455, 223] on div "Select Files to Upload or Drag and Drop, Copy and Paste Files" at bounding box center [458, 232] width 130 height 79
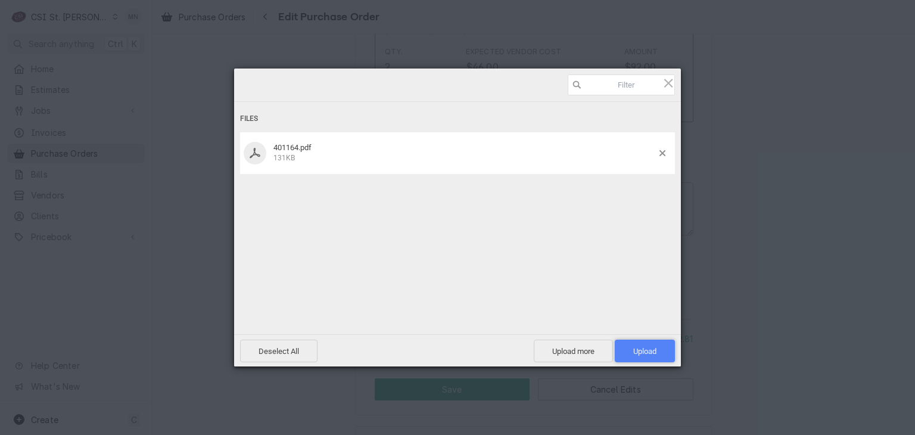
click at [639, 351] on span "Upload 1" at bounding box center [644, 351] width 23 height 9
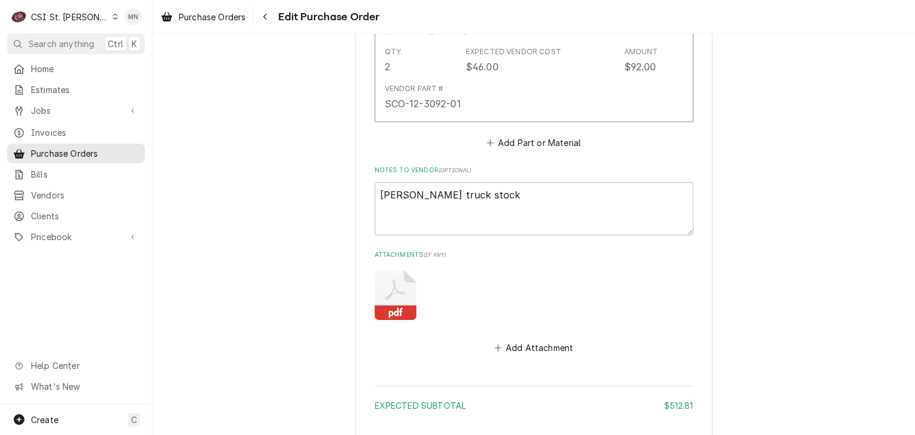
type textarea "x"
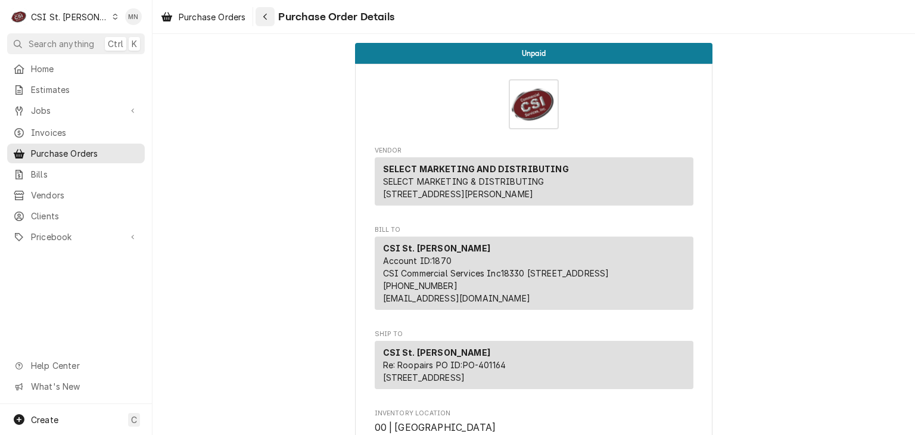
click at [263, 14] on div "Navigate back" at bounding box center [265, 17] width 12 height 12
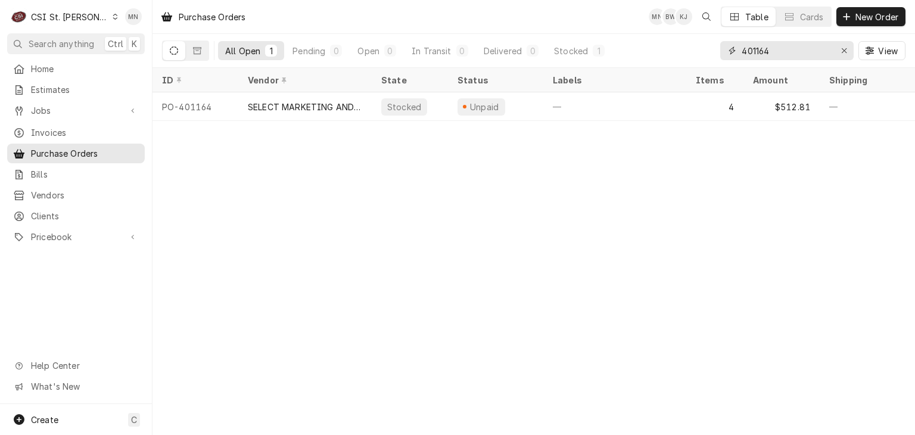
drag, startPoint x: 780, startPoint y: 57, endPoint x: 671, endPoint y: 58, distance: 109.0
click at [691, 58] on div "All Open 1 Pending 0 Open 0 In Transit 0 Delivered 0 Stocked 1 401164 View" at bounding box center [533, 50] width 743 height 33
type input "401169"
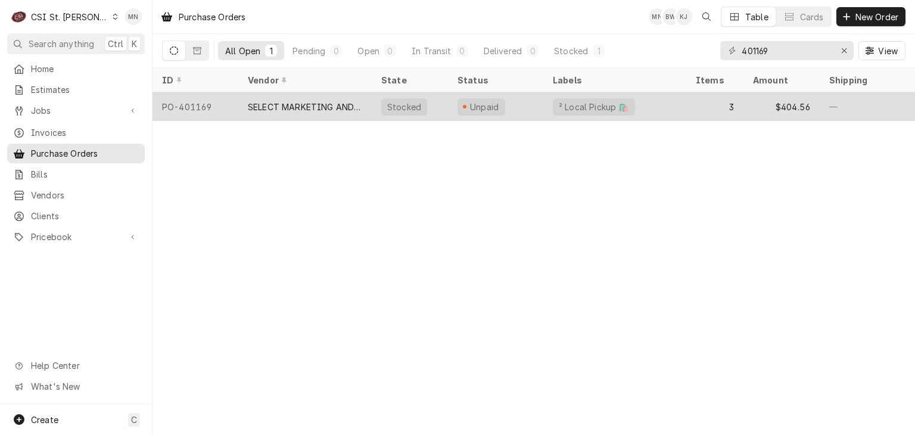
click at [313, 109] on div "SELECT MARKETING AND DISTRIBUTING" at bounding box center [305, 107] width 114 height 13
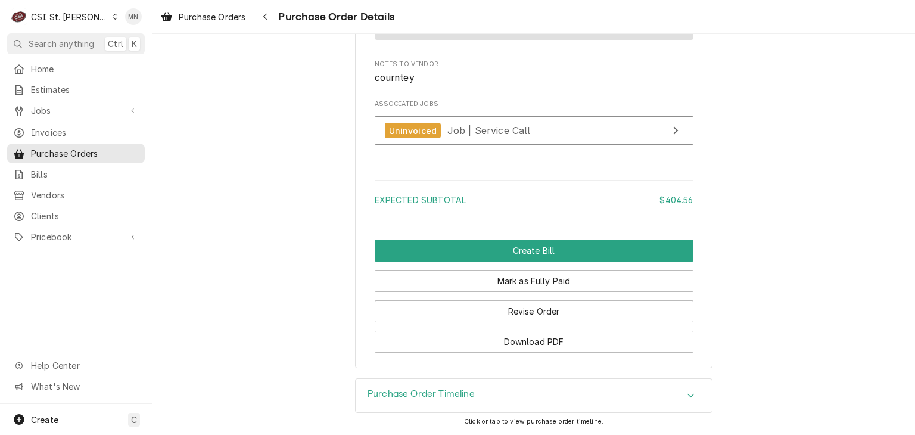
scroll to position [1647, 0]
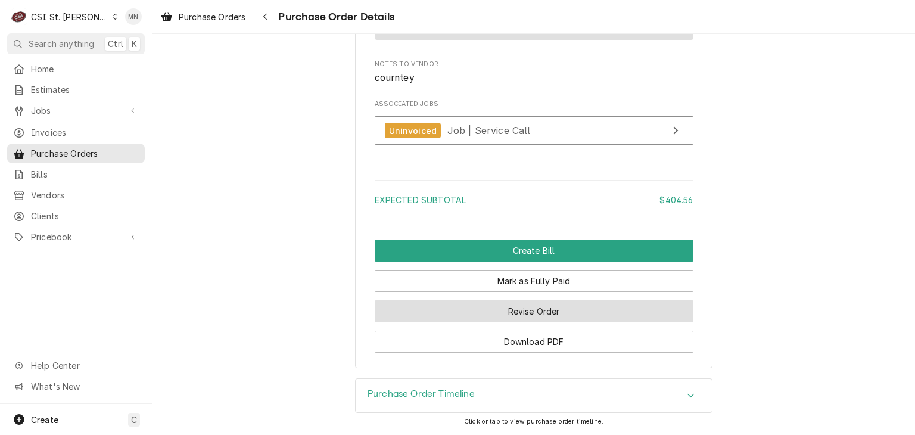
click at [502, 310] on button "Revise Order" at bounding box center [534, 311] width 319 height 22
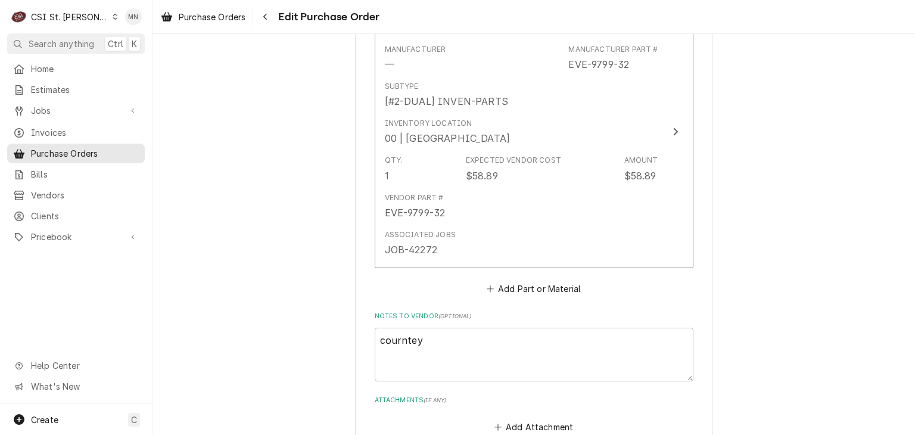
scroll to position [1440, 0]
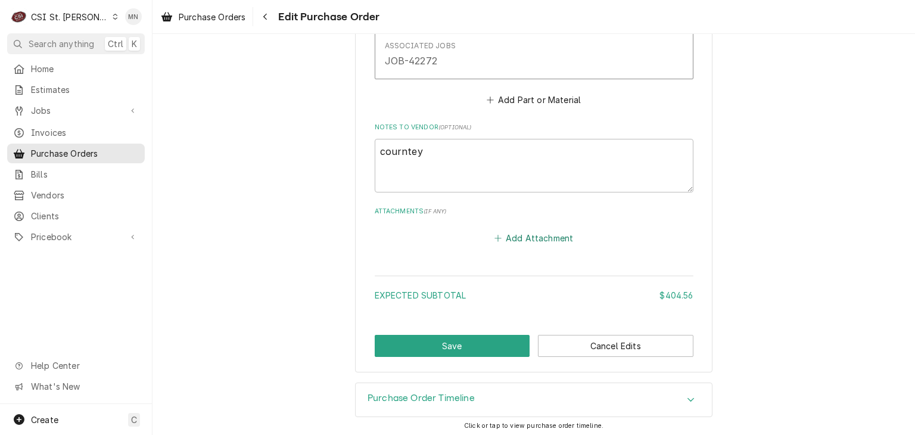
click at [522, 235] on button "Add Attachment" at bounding box center [533, 237] width 83 height 17
type textarea "x"
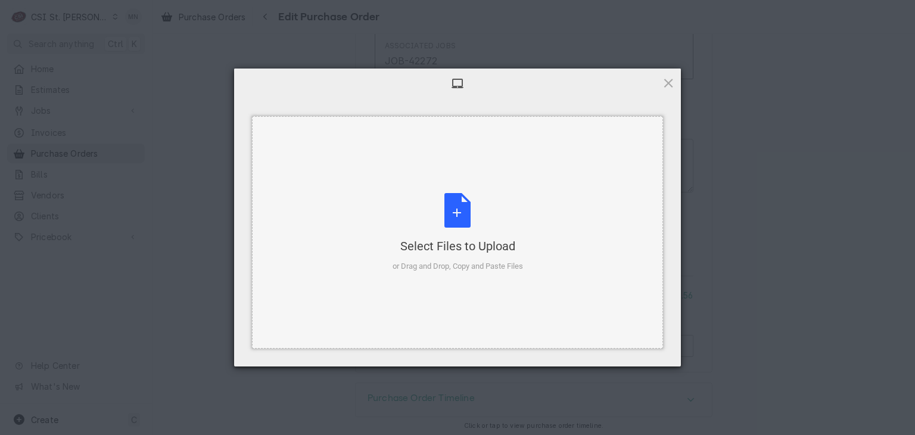
click at [472, 228] on div "Select Files to Upload or Drag and Drop, Copy and Paste Files" at bounding box center [458, 232] width 130 height 79
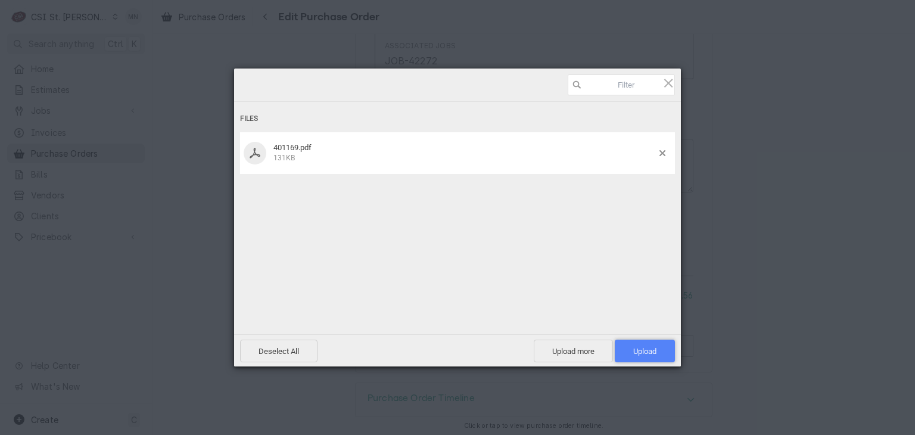
click at [634, 348] on span "Upload 1" at bounding box center [644, 351] width 23 height 9
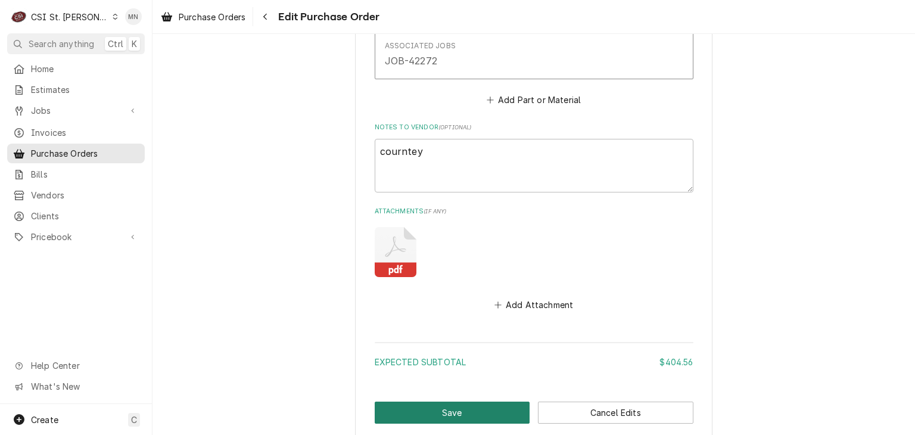
click at [461, 410] on button "Save" at bounding box center [452, 412] width 155 height 22
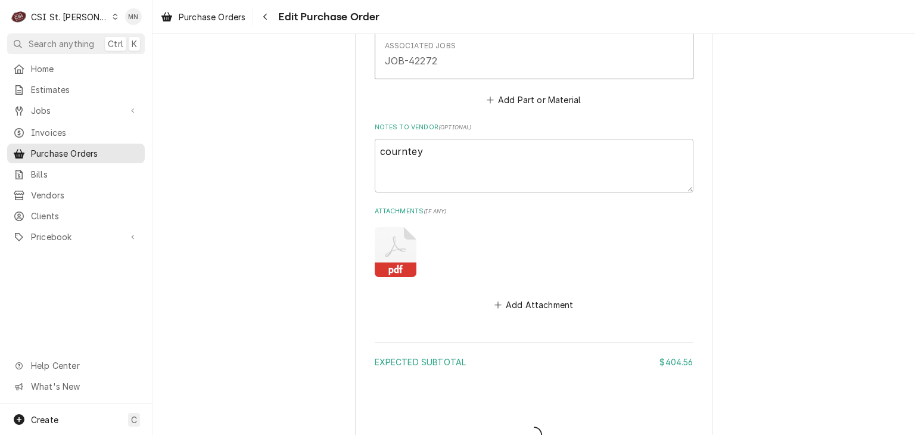
type textarea "x"
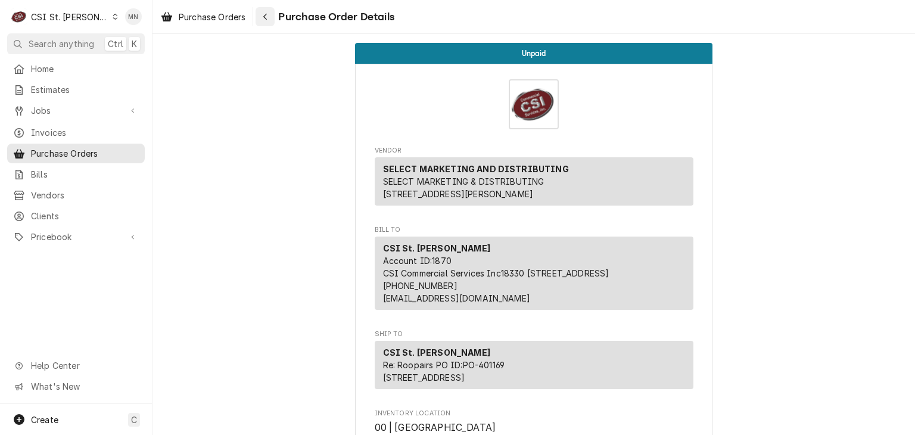
click at [264, 18] on icon "Navigate back" at bounding box center [265, 17] width 5 height 8
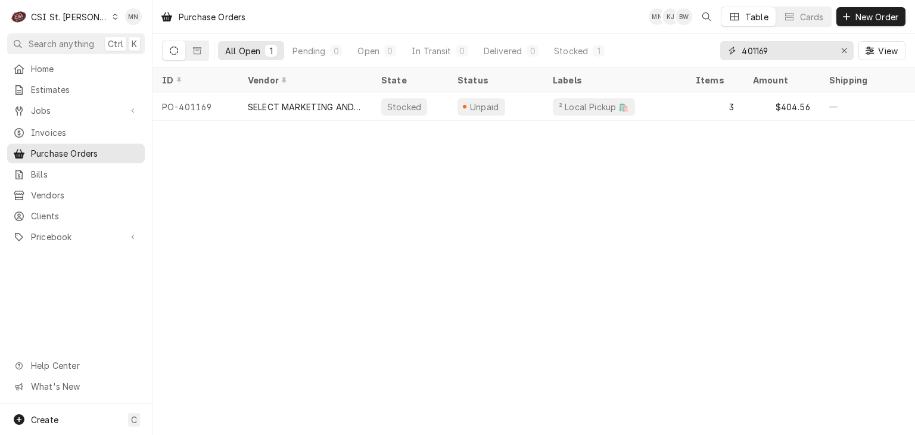
drag, startPoint x: 778, startPoint y: 48, endPoint x: 702, endPoint y: 58, distance: 76.8
click at [708, 57] on div "All Open 1 Pending 0 Open 0 In Transit 0 Delivered 0 Stocked 1 401169 View" at bounding box center [533, 50] width 743 height 33
type input "400125"
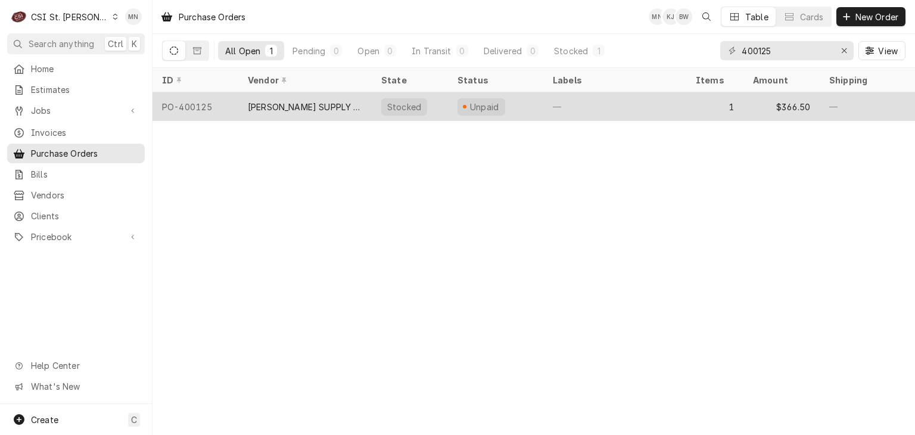
click at [336, 101] on div "[PERSON_NAME] SUPPLY COMPANY" at bounding box center [305, 107] width 114 height 13
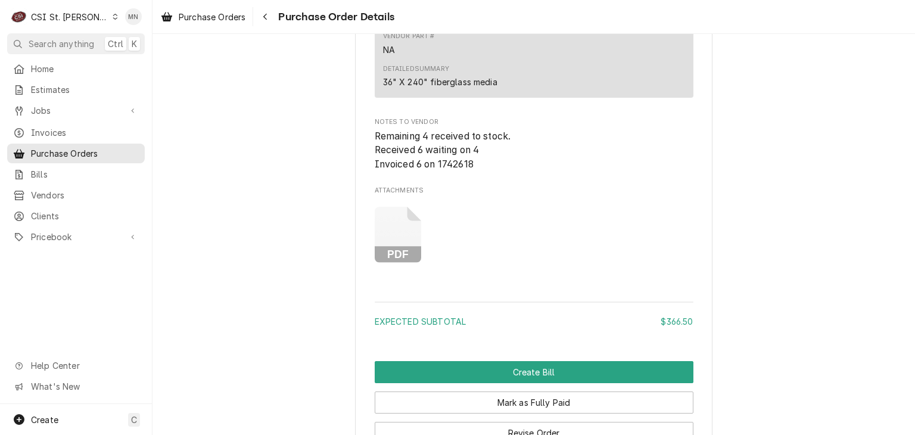
scroll to position [1117, 0]
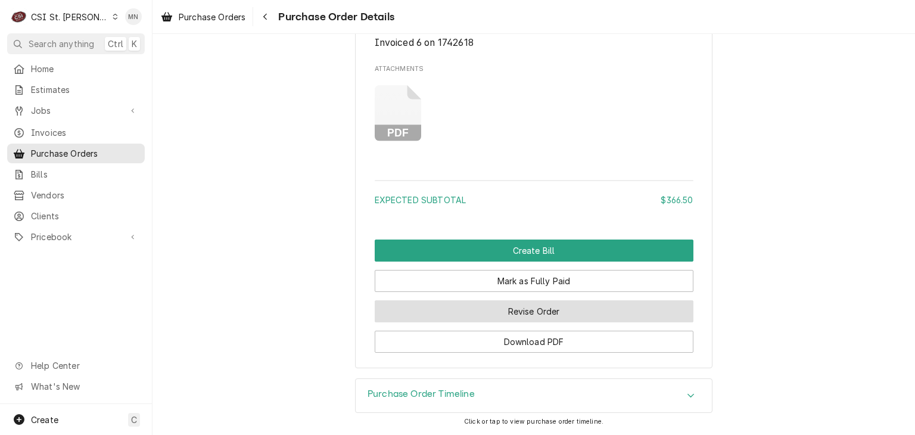
click at [524, 307] on button "Revise Order" at bounding box center [534, 311] width 319 height 22
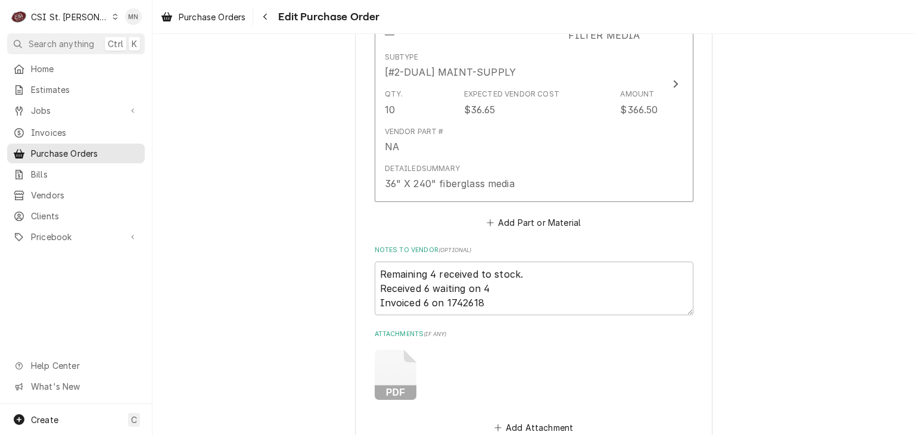
scroll to position [890, 0]
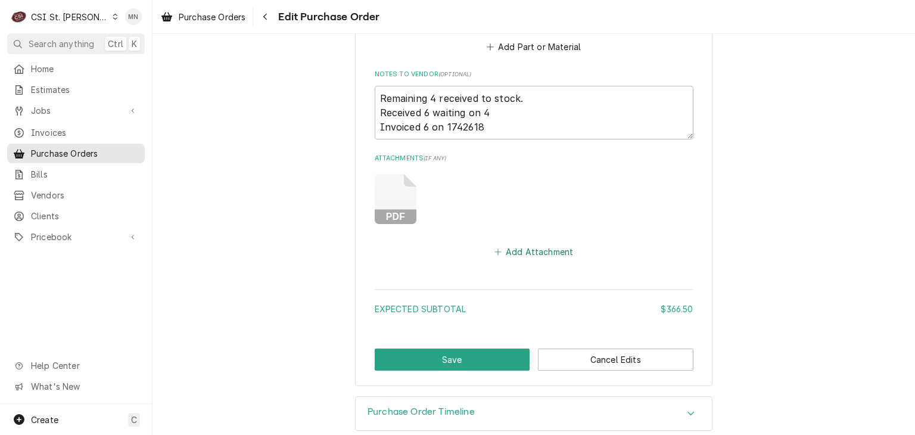
click at [532, 243] on button "Add Attachment" at bounding box center [533, 251] width 83 height 17
type textarea "x"
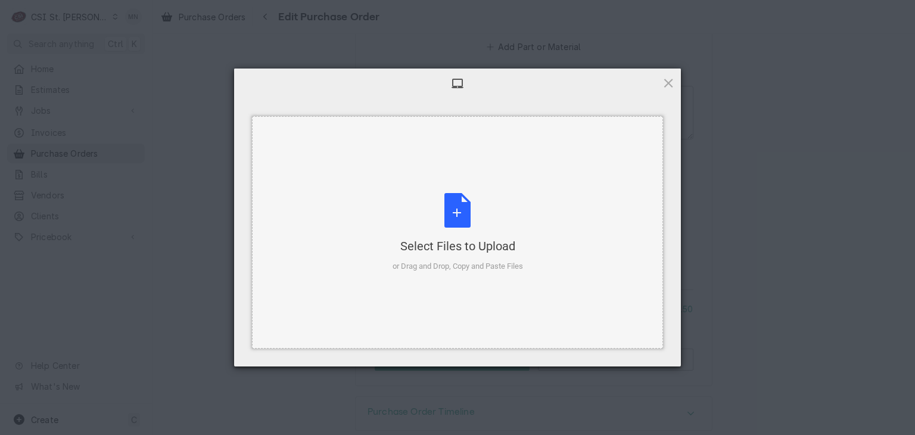
click at [461, 227] on div "Select Files to Upload or Drag and Drop, Copy and Paste Files" at bounding box center [458, 232] width 130 height 79
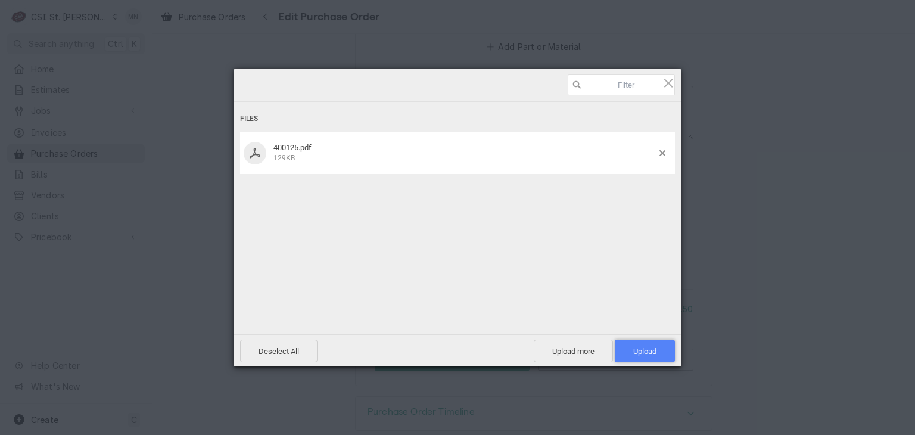
click at [646, 348] on span "Upload 1" at bounding box center [644, 351] width 23 height 9
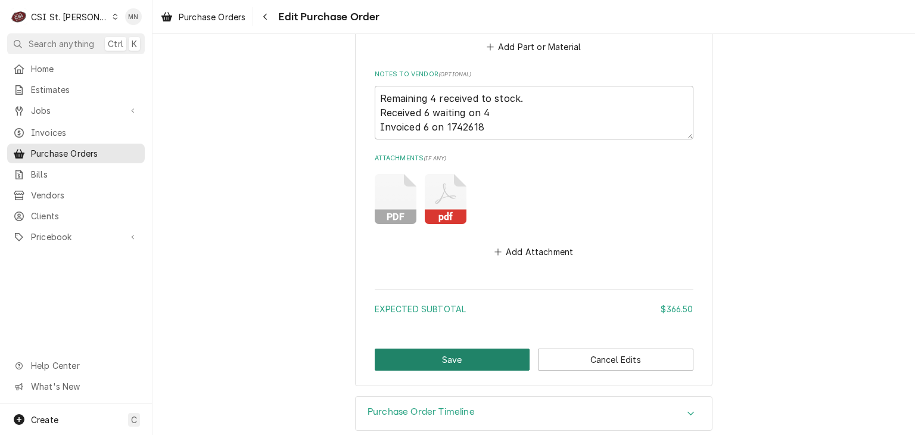
click at [451, 348] on button "Save" at bounding box center [452, 359] width 155 height 22
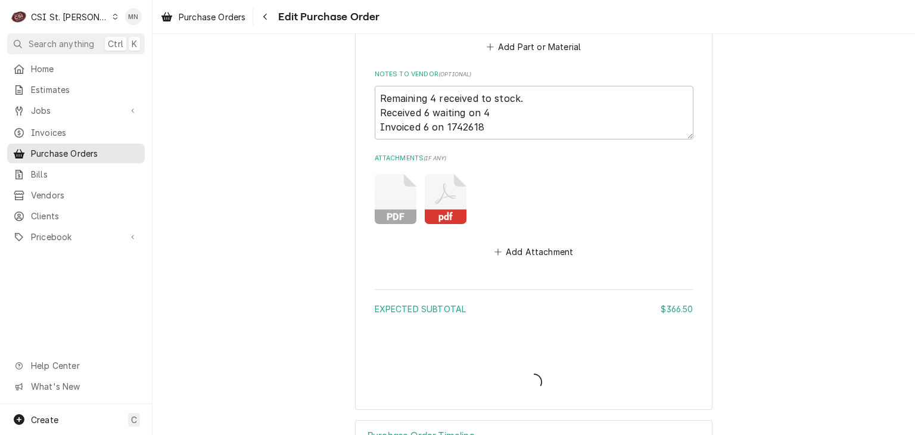
type textarea "x"
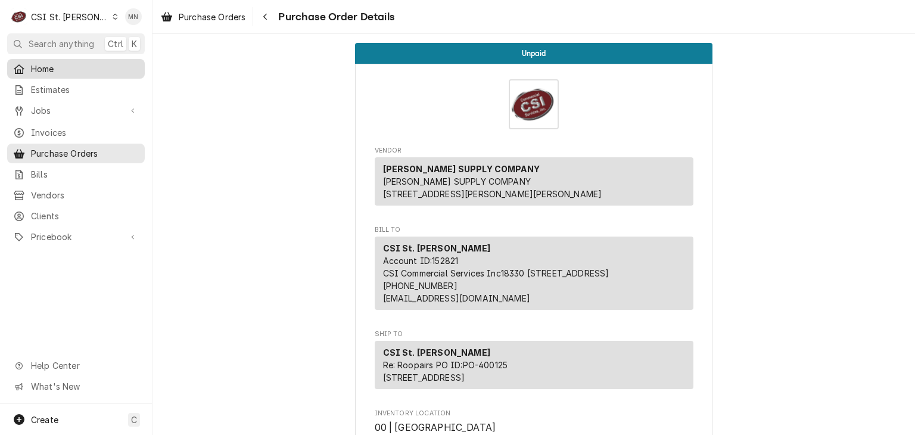
click at [41, 65] on span "Home" at bounding box center [85, 69] width 108 height 13
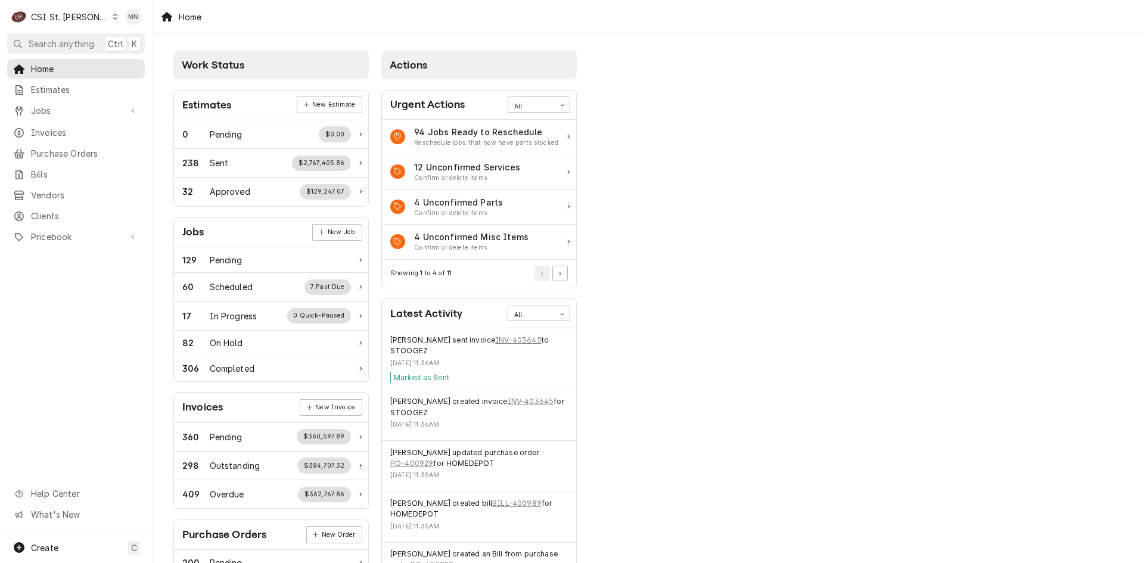
click at [46, 20] on div "CSI St. [PERSON_NAME]" at bounding box center [69, 17] width 77 height 13
click at [123, 23] on div "CSI [US_STATE][GEOGRAPHIC_DATA]" at bounding box center [182, 23] width 157 height 13
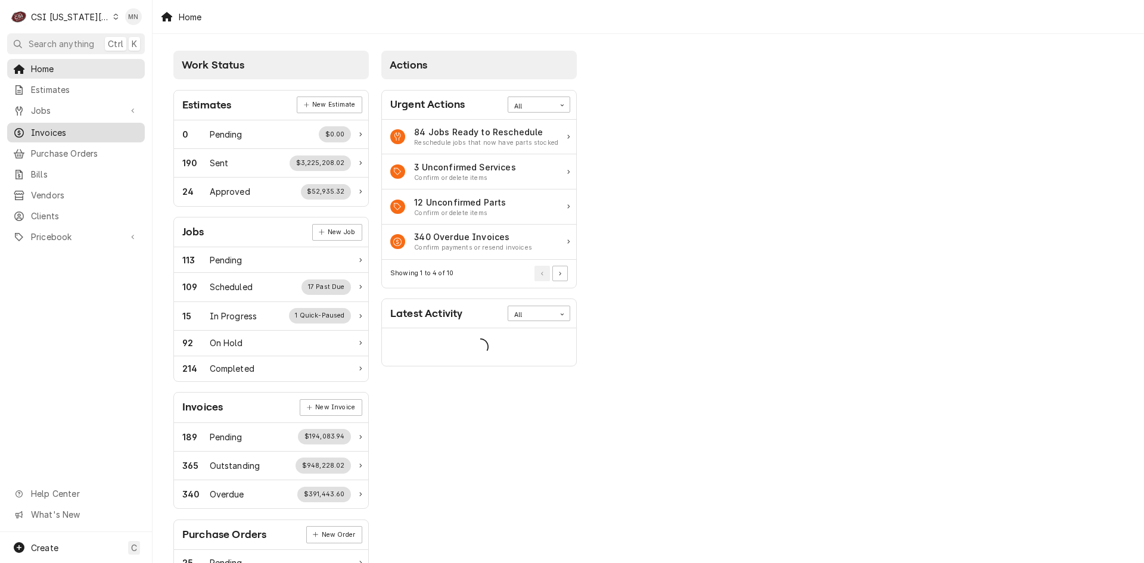
click at [48, 128] on span "Invoices" at bounding box center [85, 132] width 108 height 13
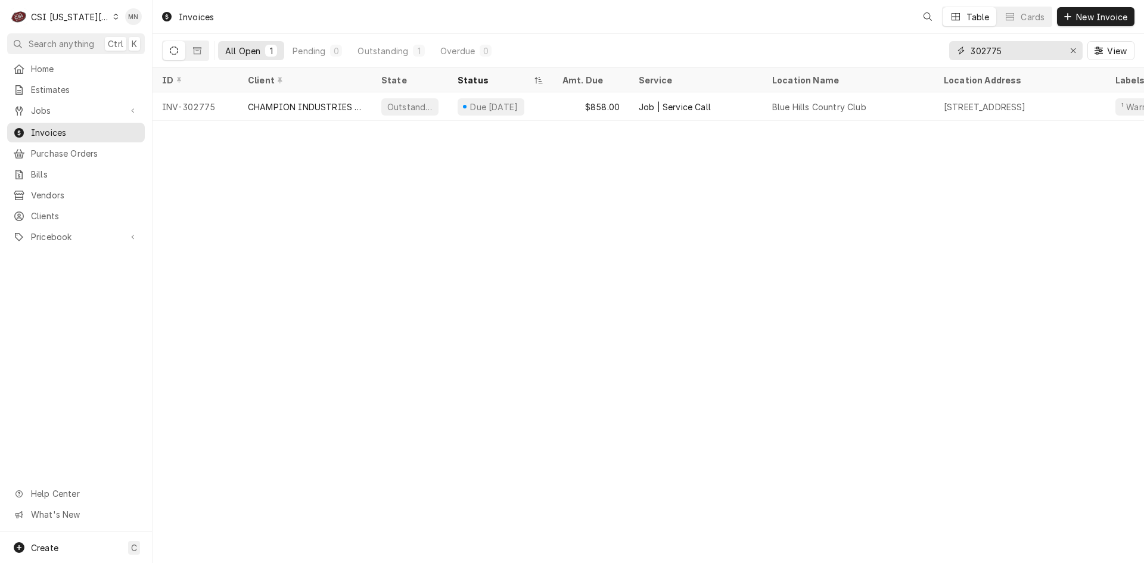
click at [911, 61] on div "All Open 1 Pending 0 Outstanding 1 Overdue 0 302775 View" at bounding box center [648, 50] width 972 height 33
type input "302929"
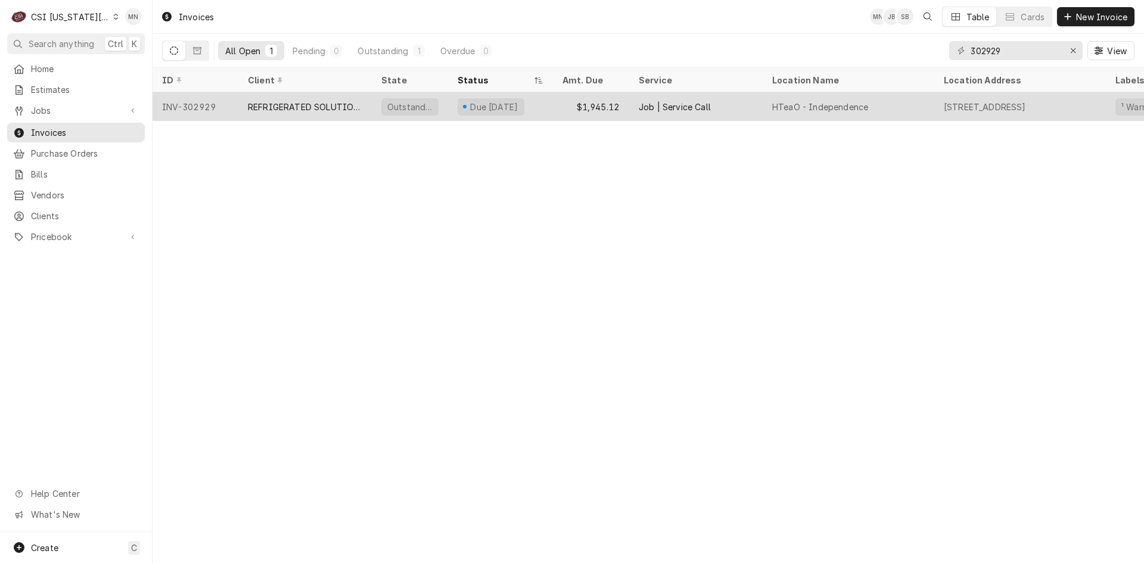
click at [335, 101] on div "REFRIGERATED SOLUTIONS GROUP (2)" at bounding box center [305, 107] width 114 height 13
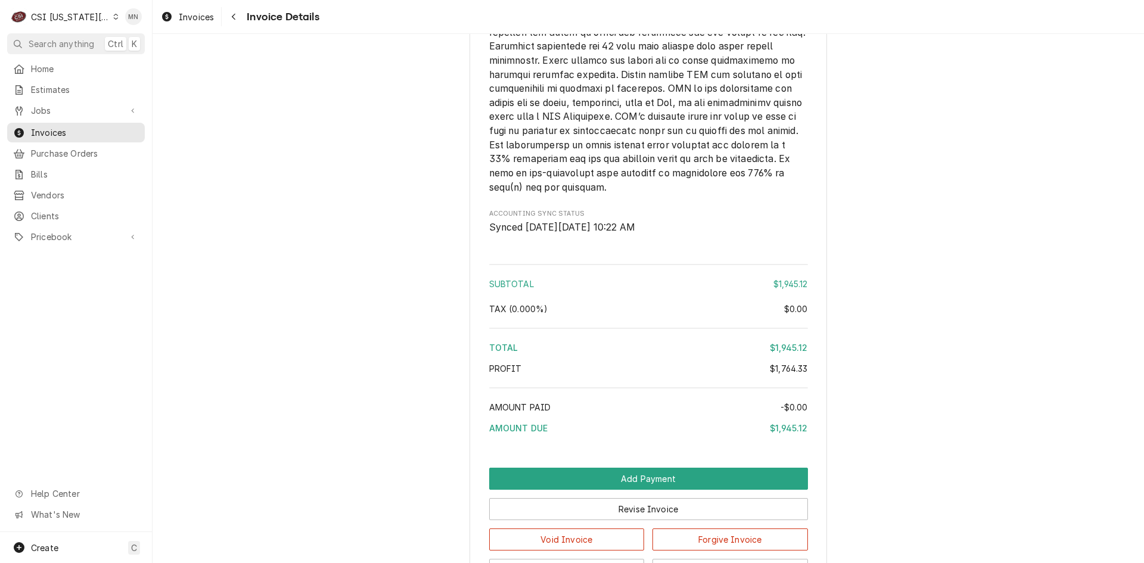
scroll to position [3216, 0]
